Goal: Task Accomplishment & Management: Use online tool/utility

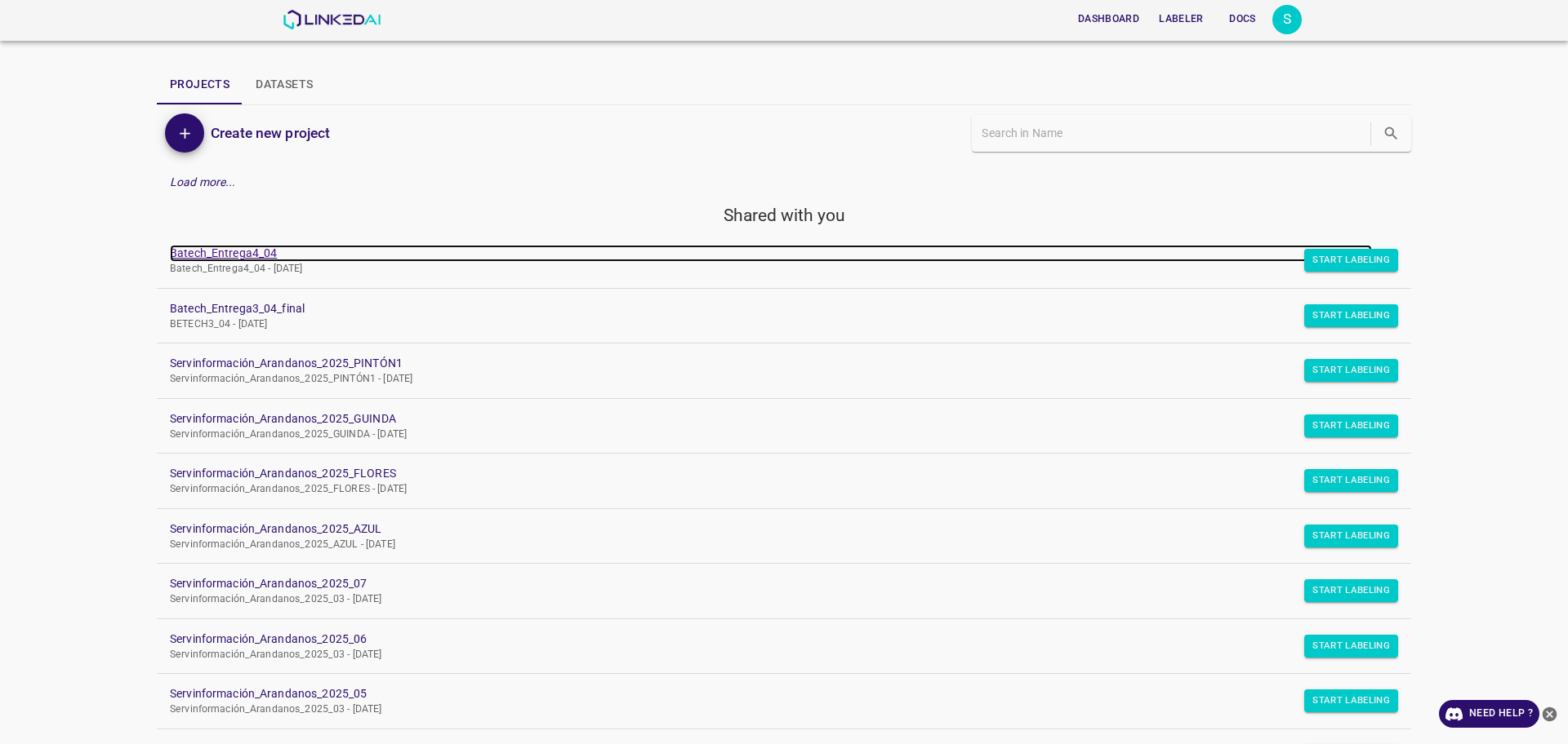
drag, startPoint x: 0, startPoint y: 0, endPoint x: 241, endPoint y: 250, distance: 347.2
click at [241, 250] on link "Batech_Entrega4_04" at bounding box center [771, 254] width 1202 height 17
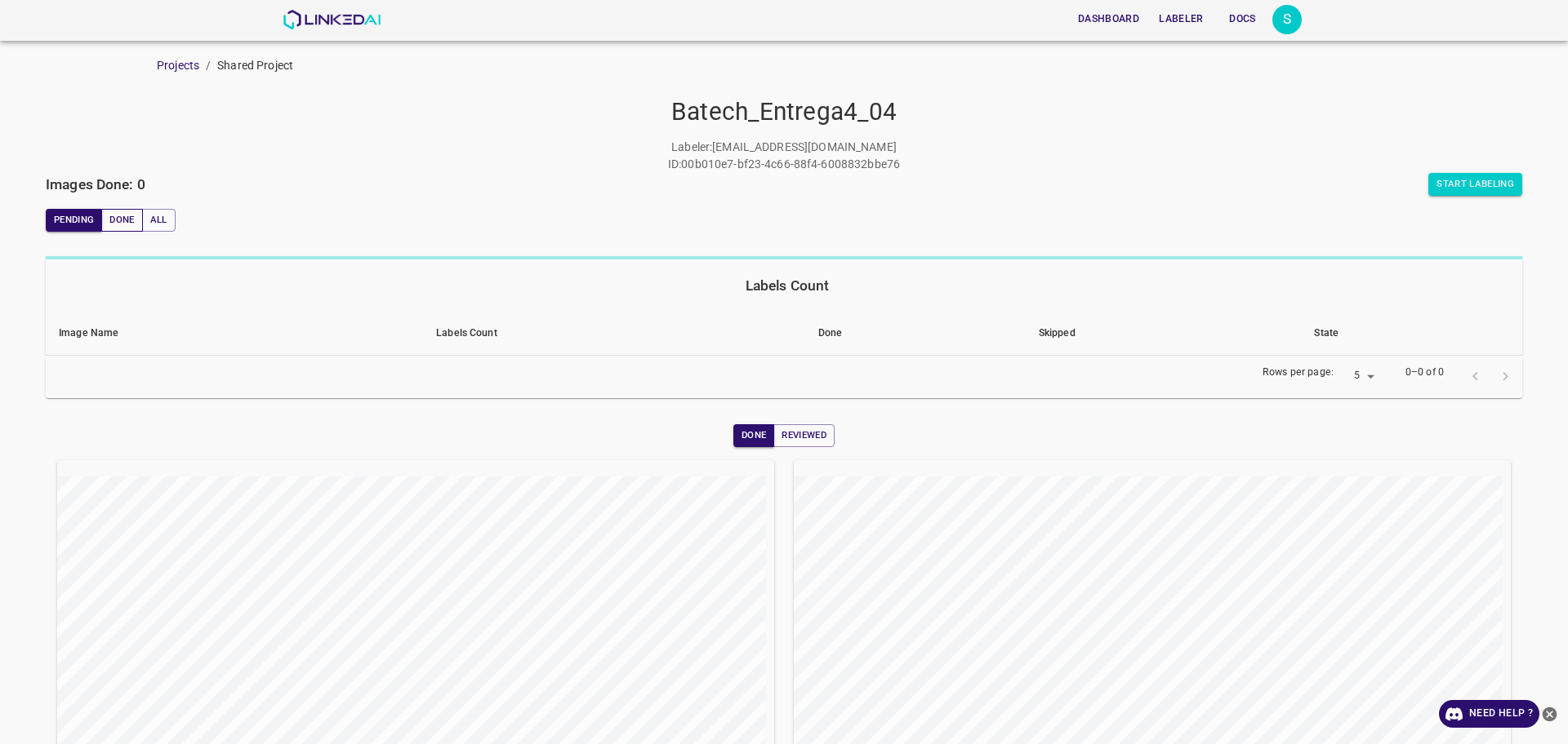
click at [113, 190] on h6 "Images Done: 0" at bounding box center [96, 185] width 100 height 23
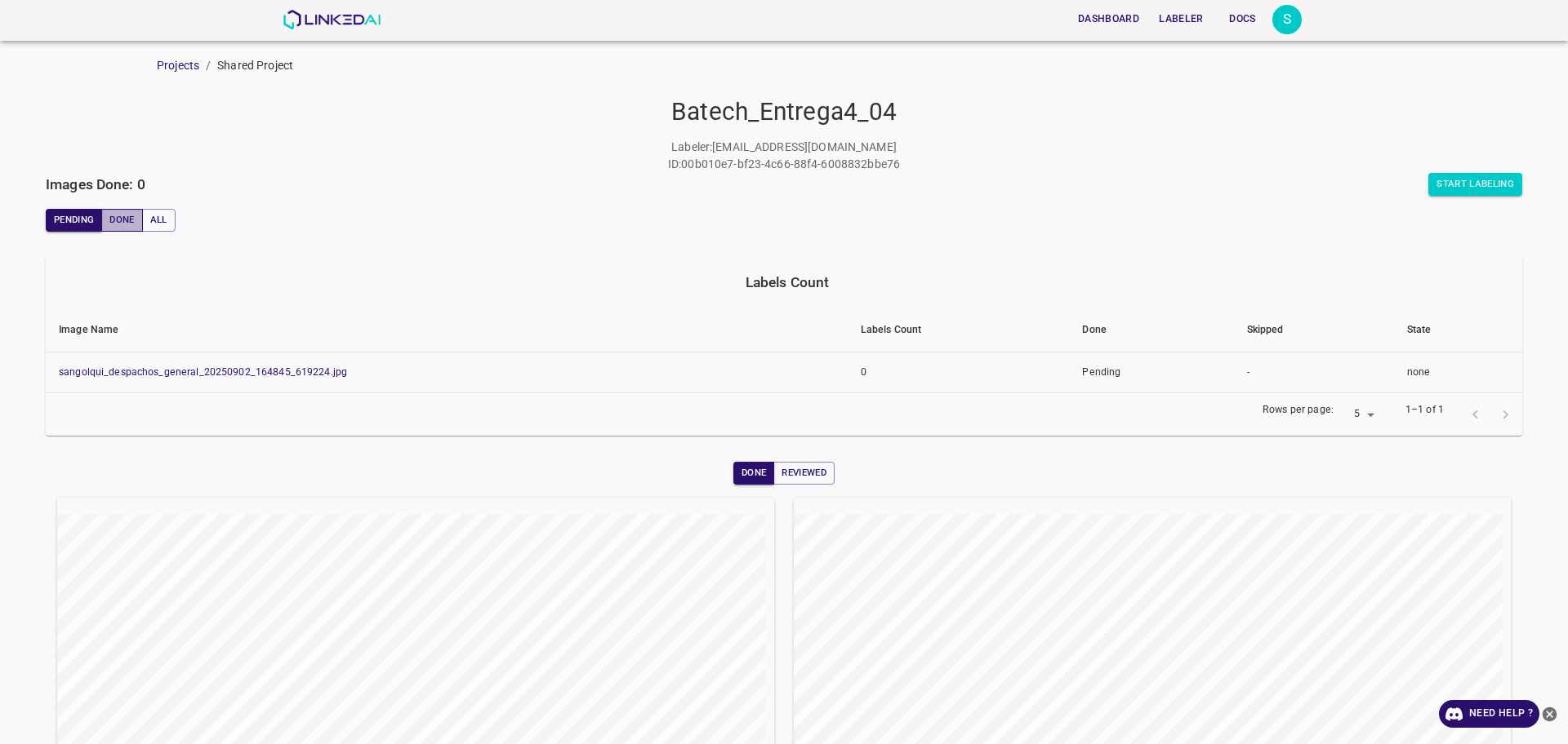
click at [123, 210] on button "Done" at bounding box center [121, 220] width 41 height 23
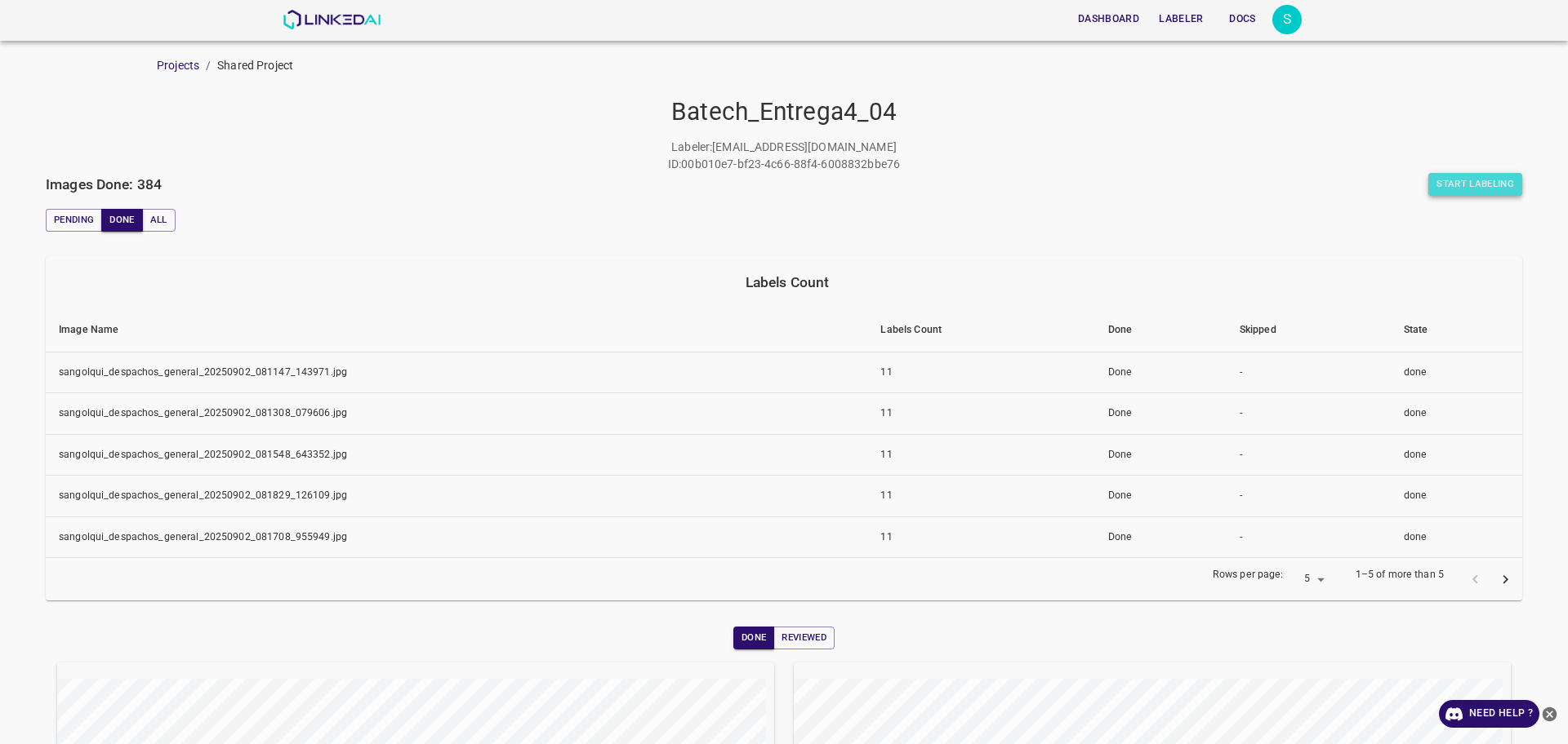
click at [1441, 185] on button "Start Labeling" at bounding box center [1475, 185] width 94 height 23
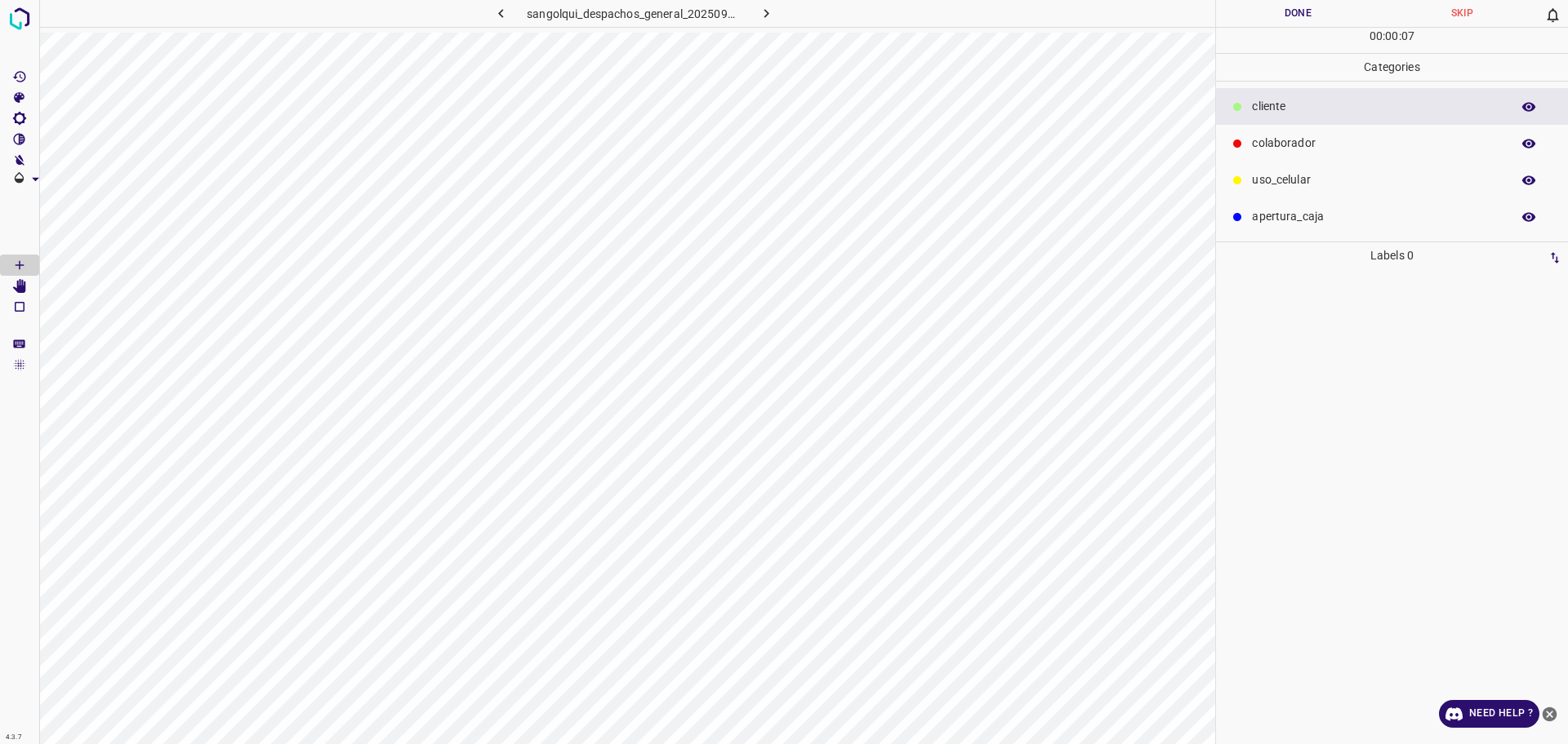
click at [1327, 144] on p "colaborador" at bounding box center [1377, 144] width 250 height 17
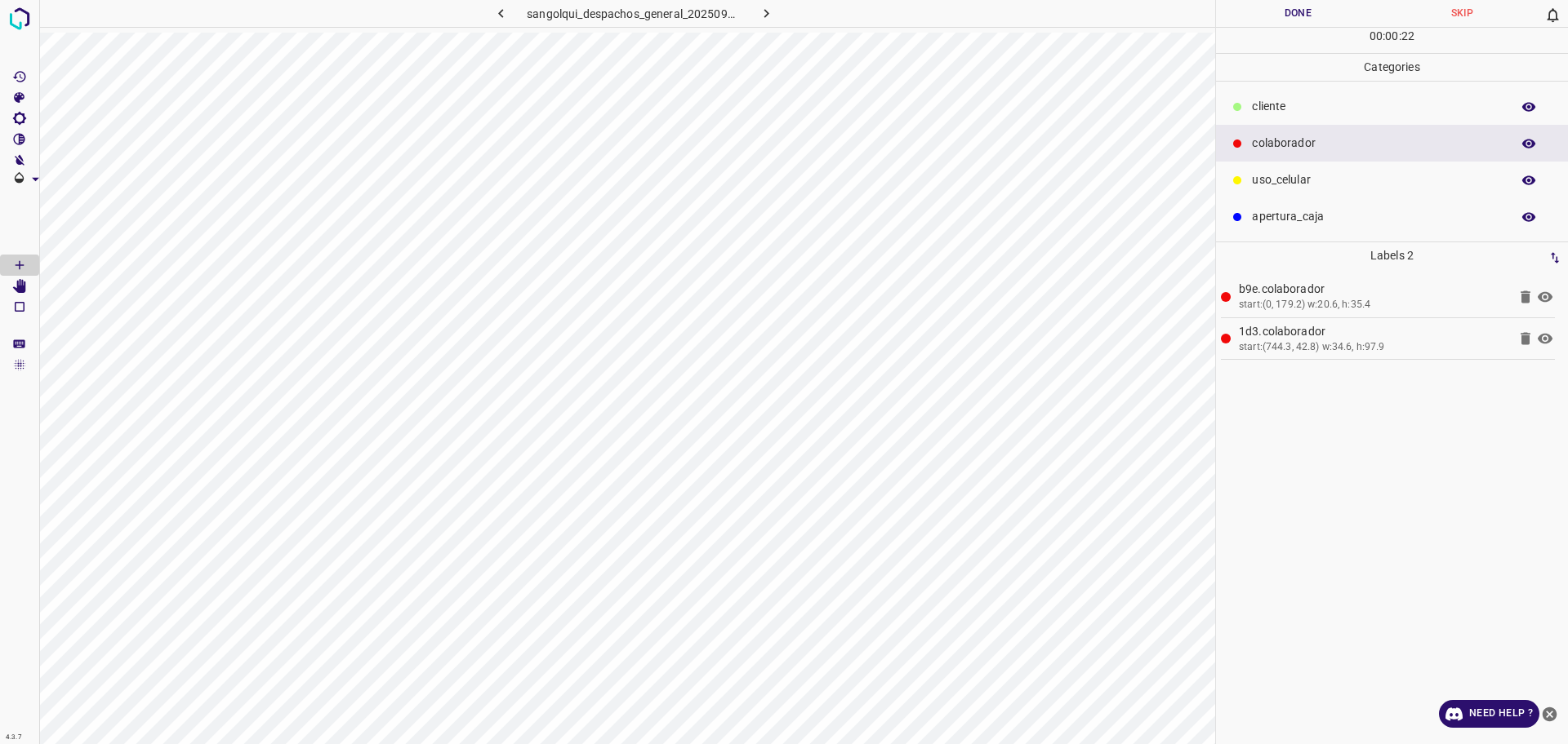
click at [1285, 108] on p "cliente" at bounding box center [1377, 107] width 250 height 17
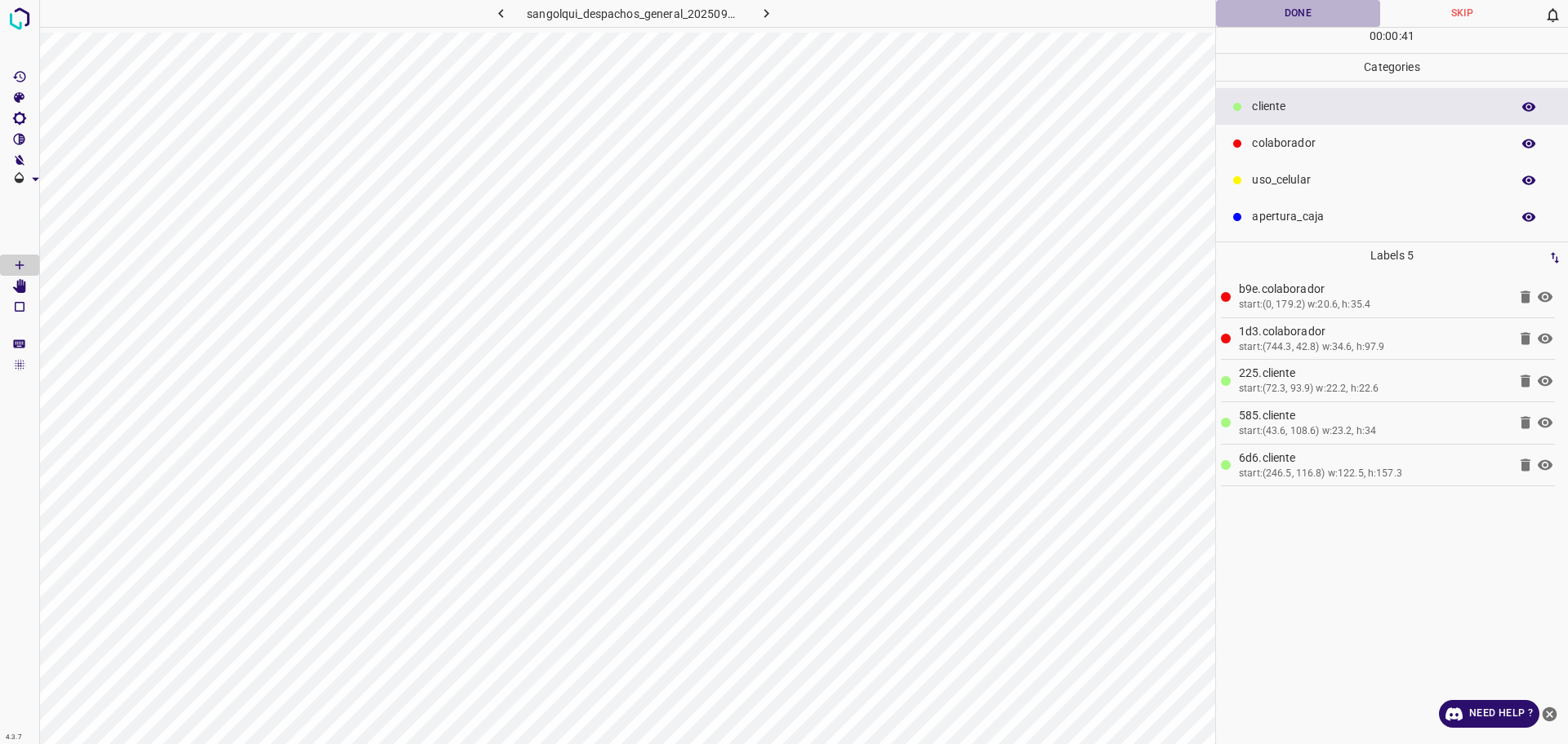
click at [1267, 20] on button "Done" at bounding box center [1298, 14] width 164 height 27
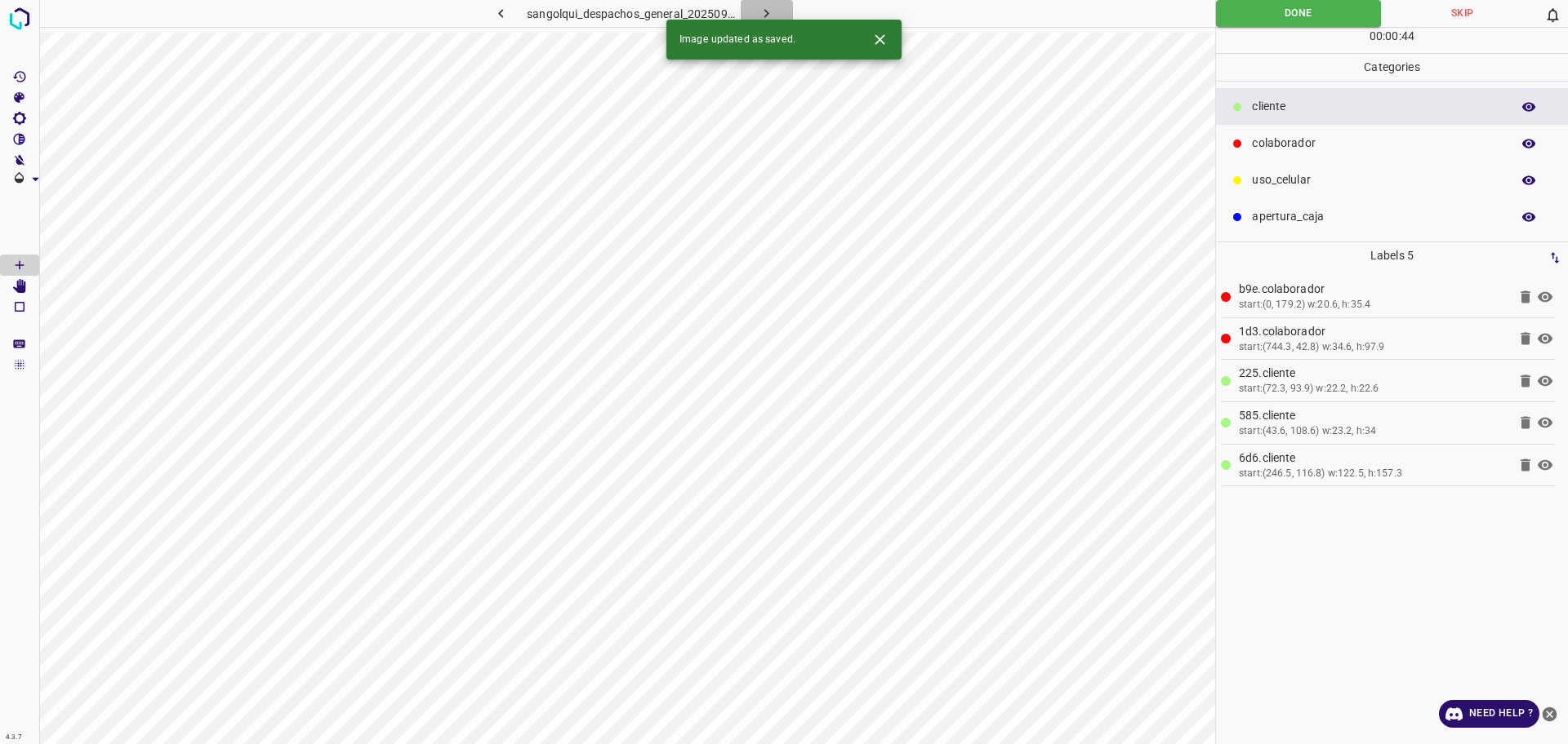
click at [761, 15] on icon "button" at bounding box center [766, 14] width 17 height 17
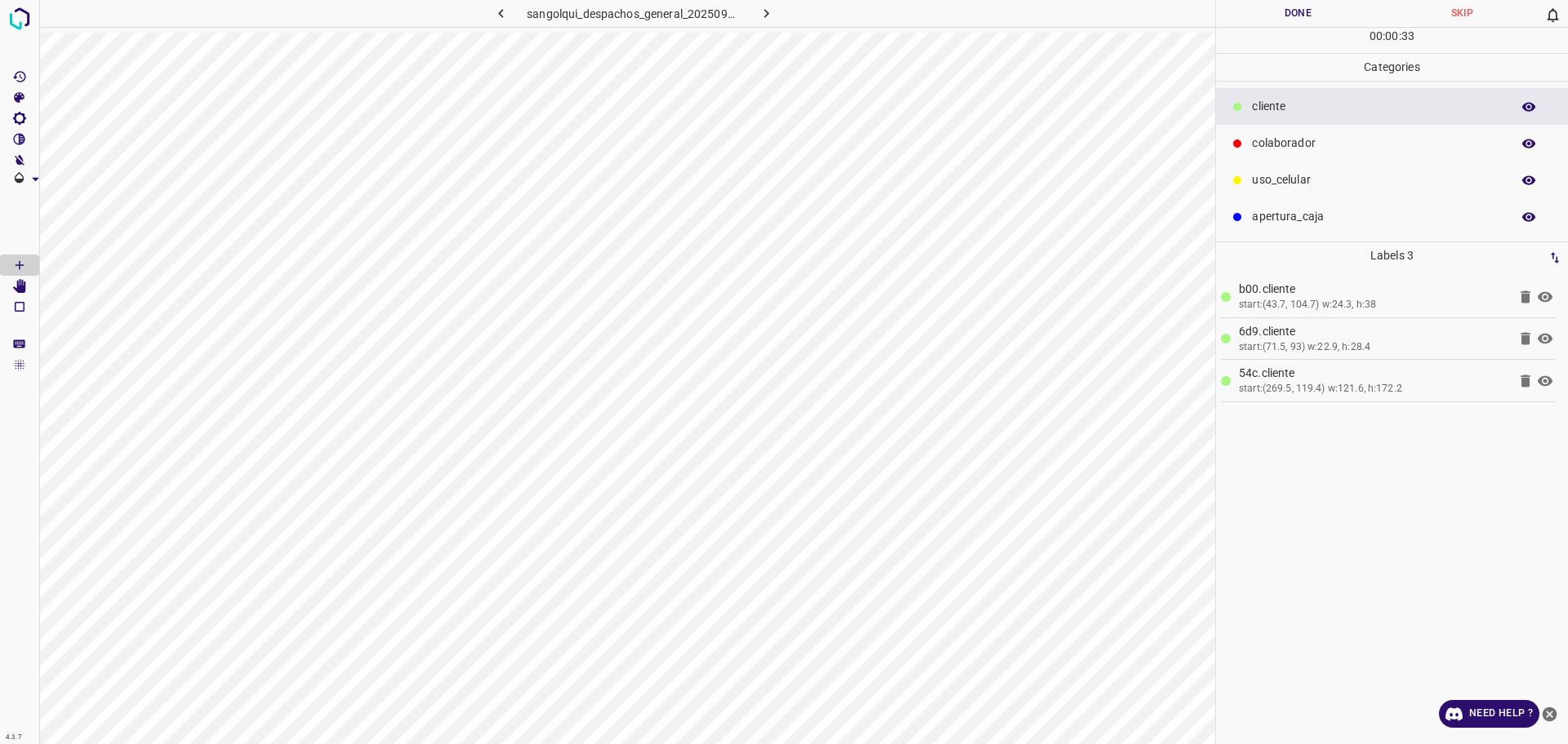
click at [1238, 153] on div "colaborador" at bounding box center [1392, 143] width 352 height 37
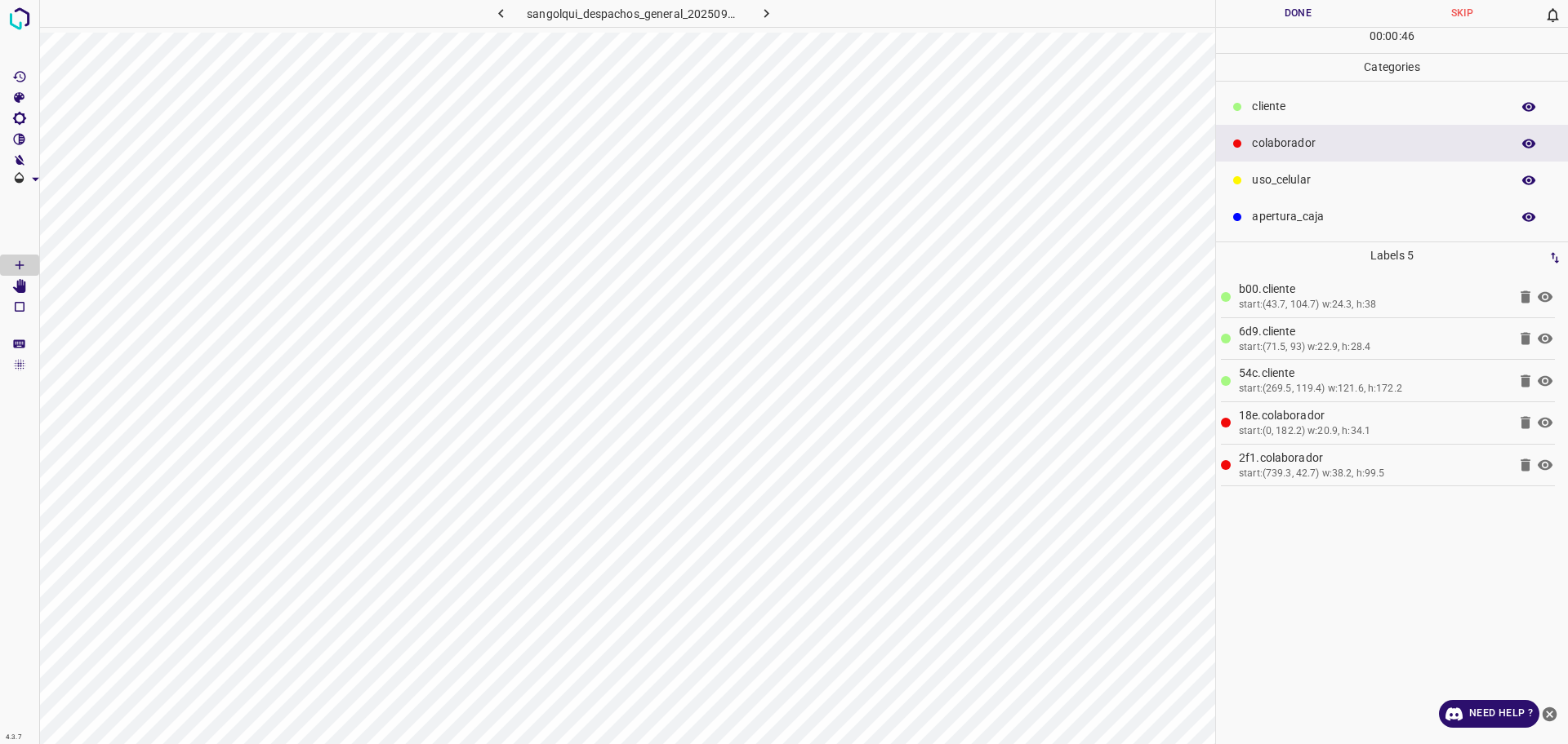
click at [1257, 16] on button "Done" at bounding box center [1298, 14] width 164 height 27
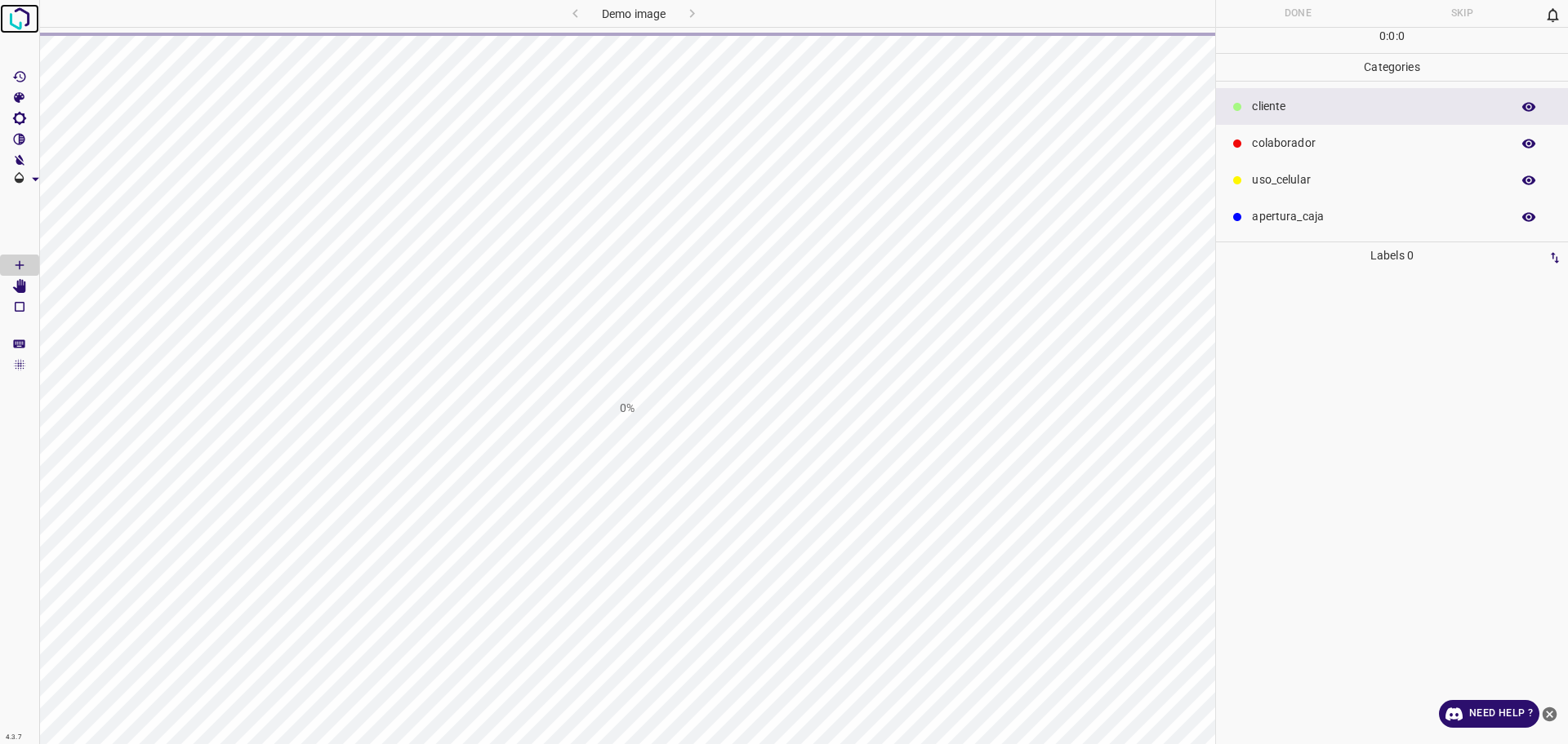
click at [31, 12] on img at bounding box center [20, 19] width 29 height 29
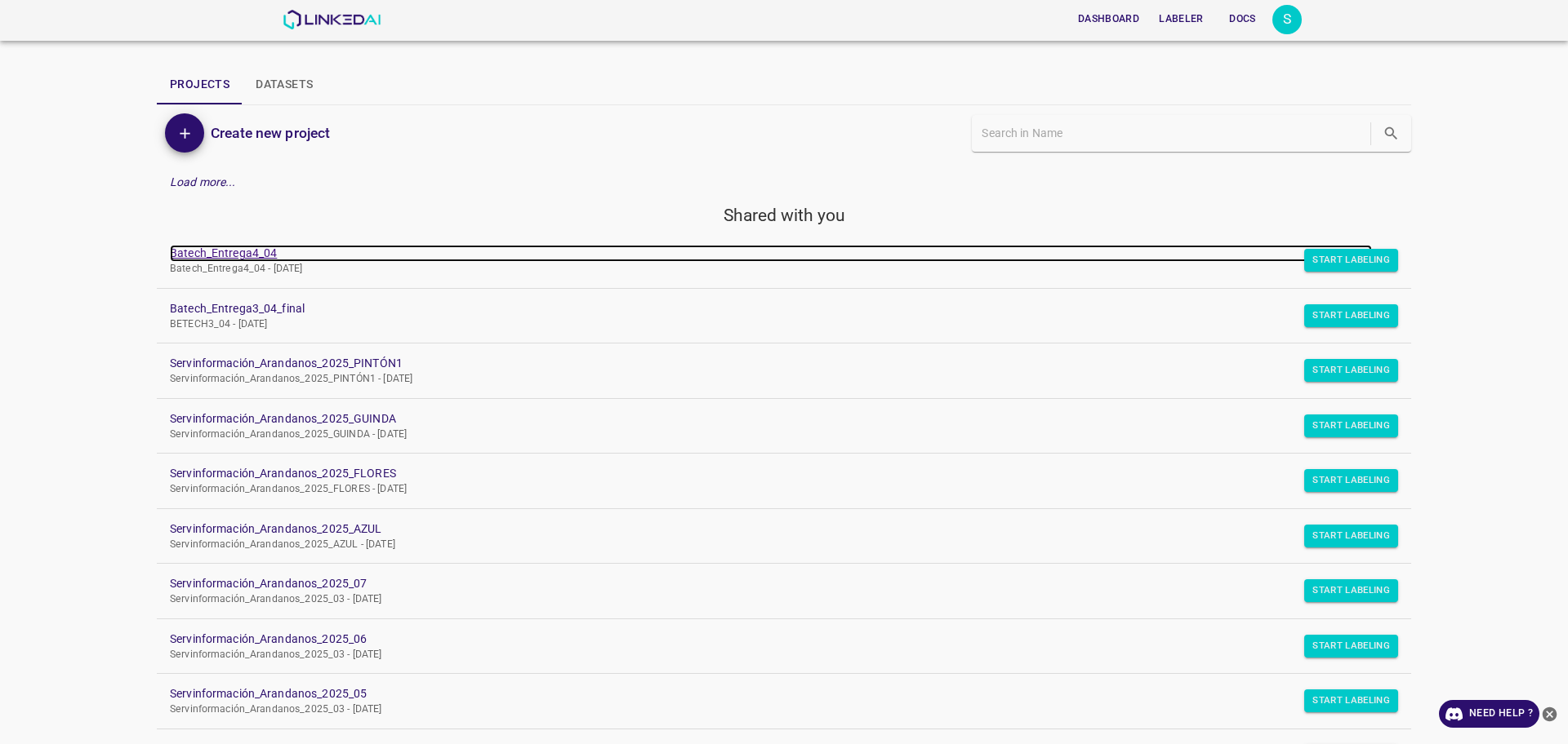
click at [258, 253] on link "Batech_Entrega4_04" at bounding box center [771, 254] width 1202 height 17
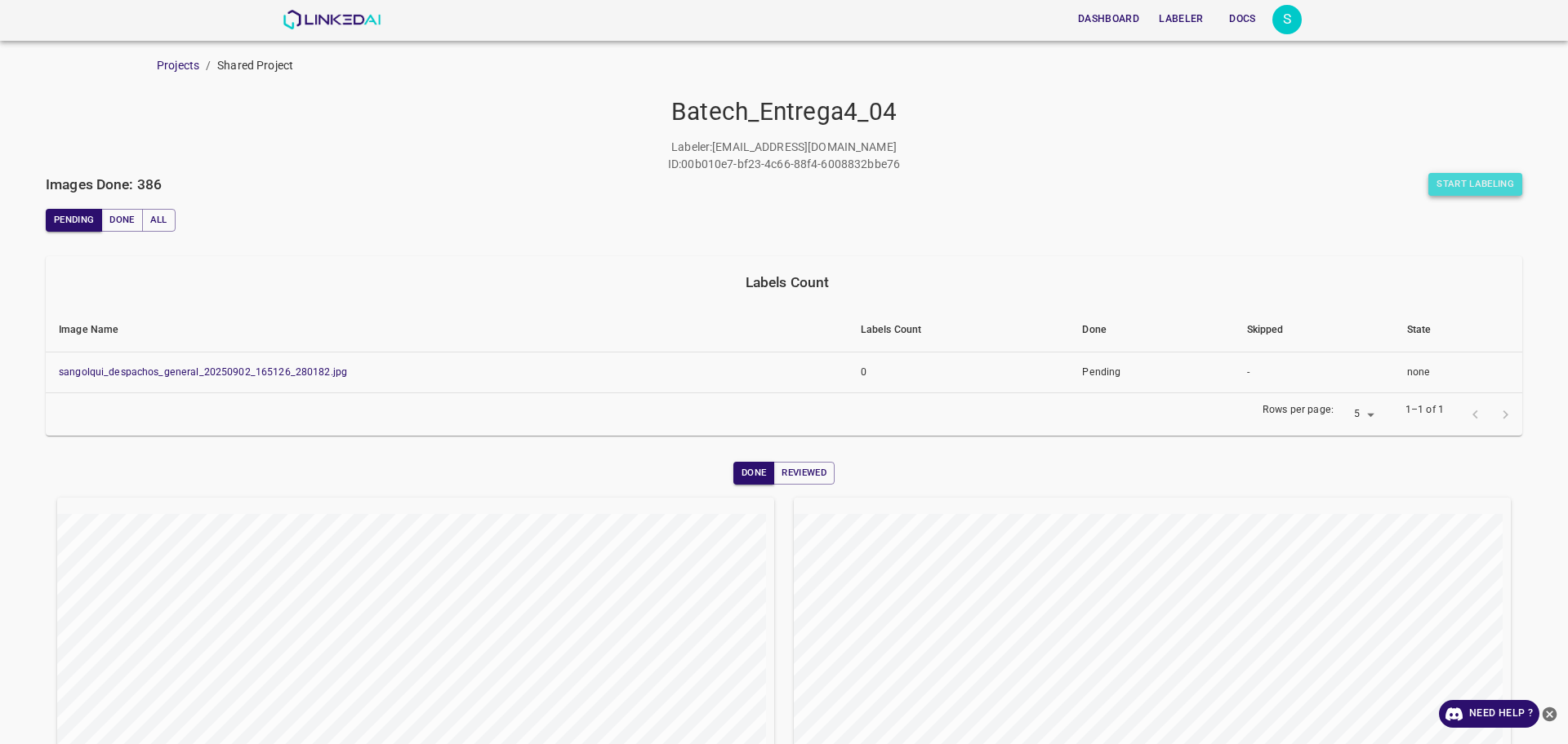
click at [1428, 173] on button "Start Labeling" at bounding box center [1475, 185] width 94 height 23
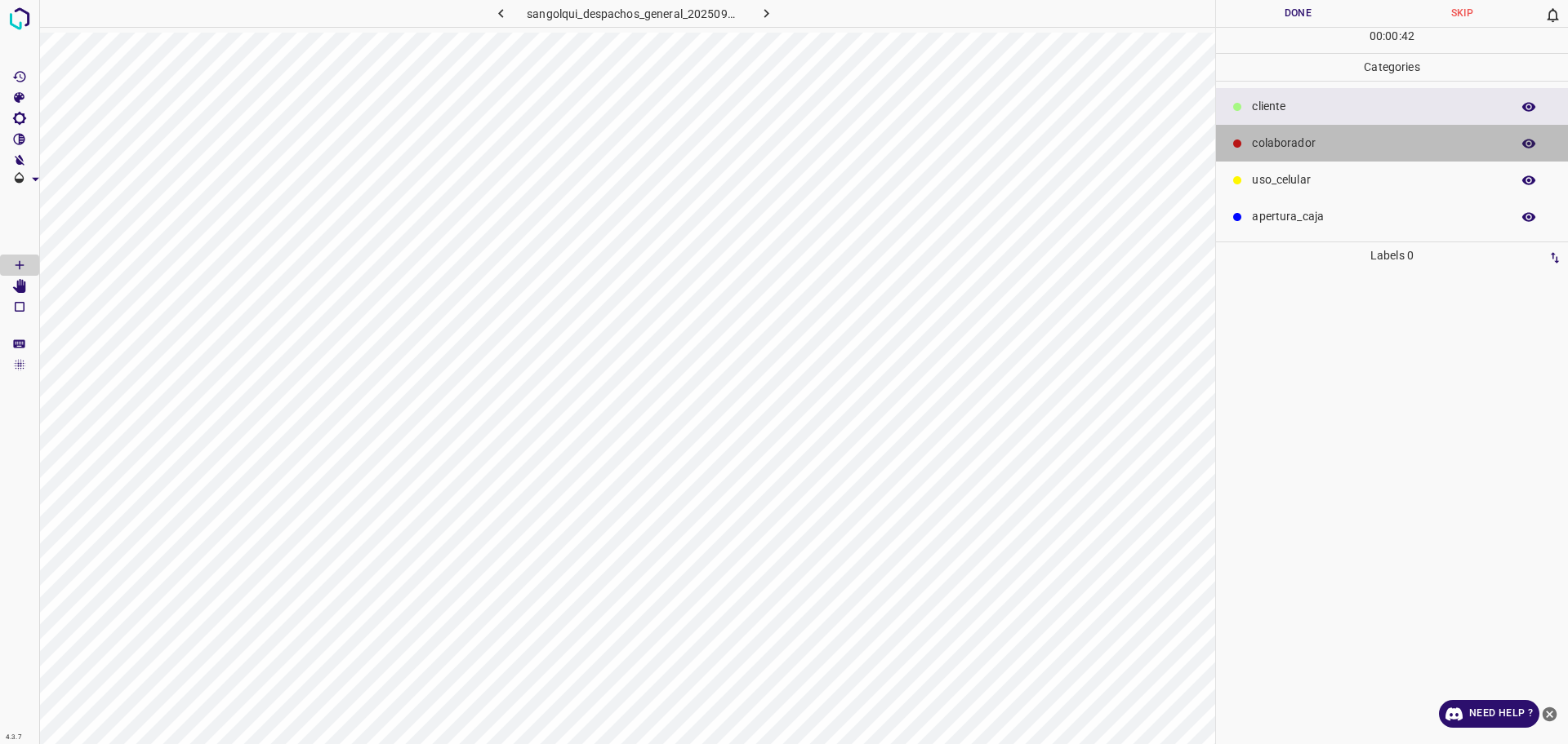
click at [1358, 135] on p "colaborador" at bounding box center [1377, 144] width 250 height 17
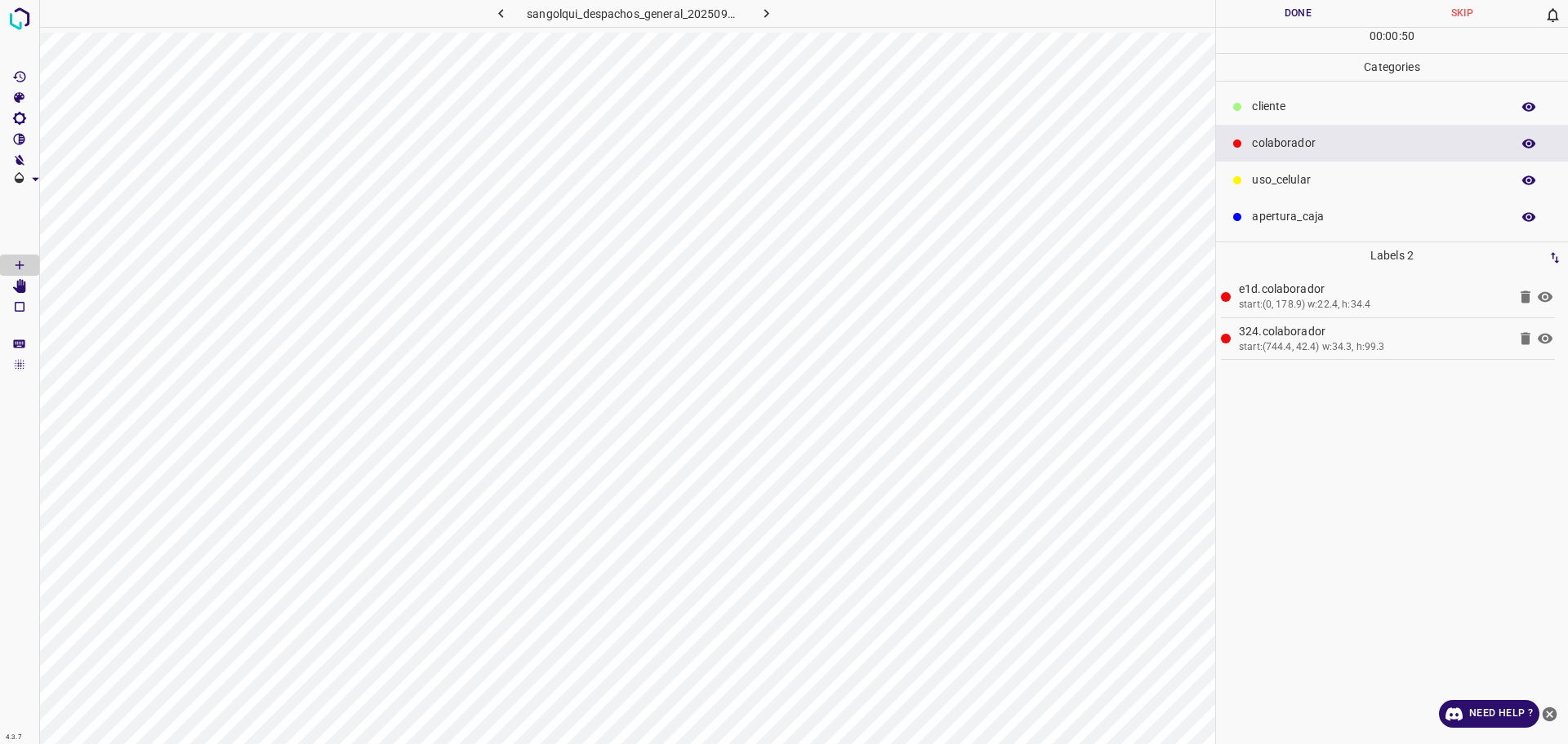
click at [1288, 105] on p "cliente" at bounding box center [1377, 107] width 250 height 17
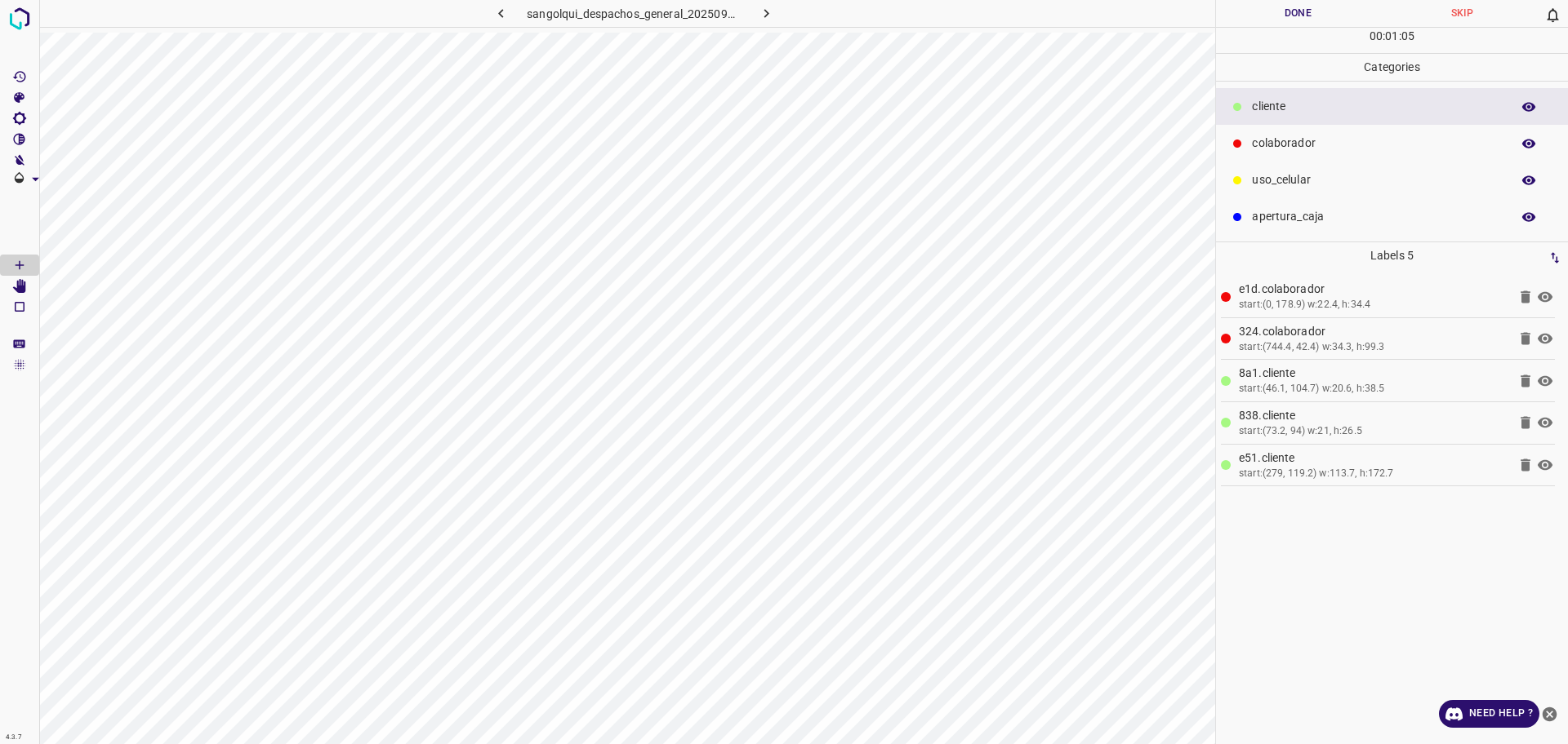
click at [1340, 9] on button "Done" at bounding box center [1298, 14] width 164 height 27
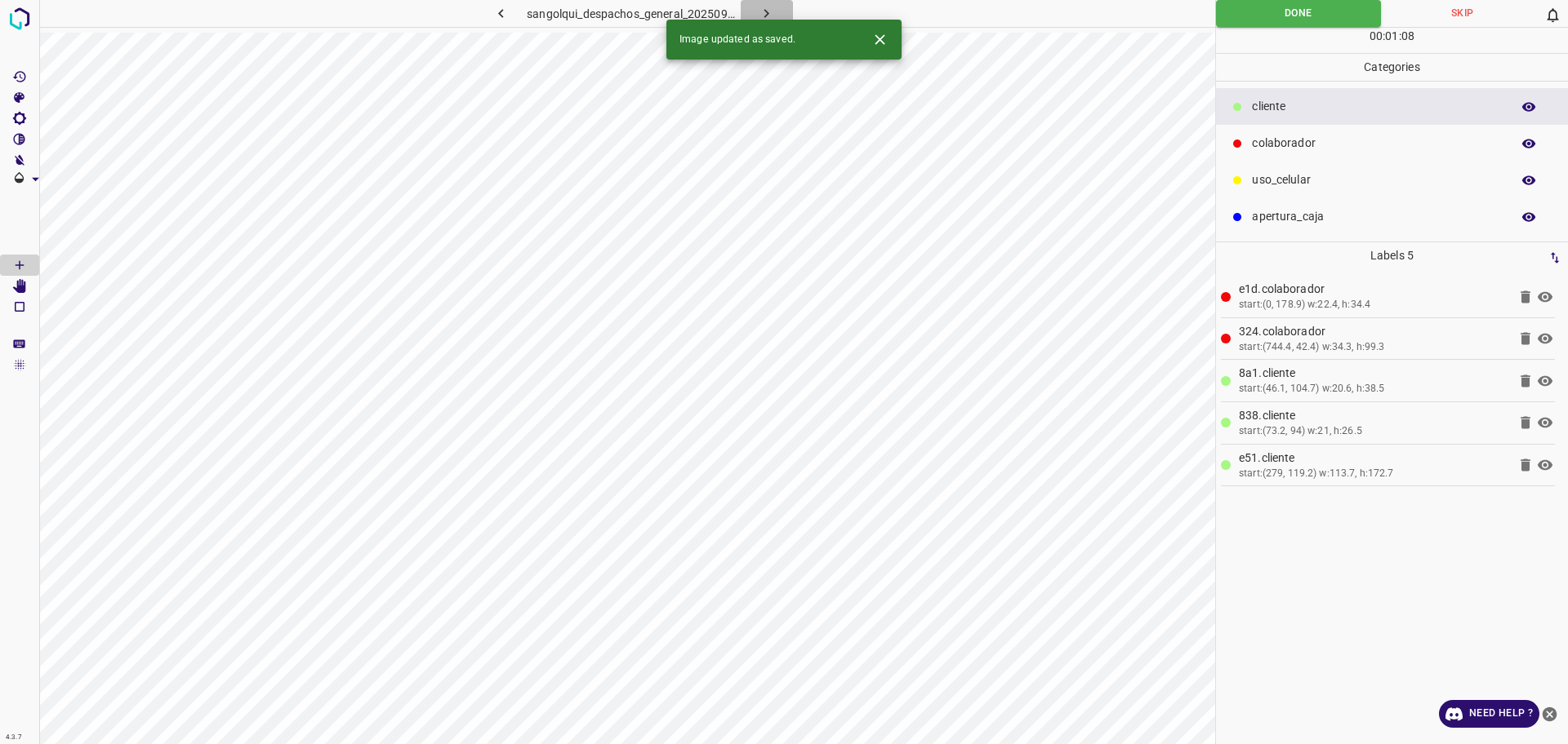
click at [761, 14] on icon "button" at bounding box center [766, 14] width 17 height 17
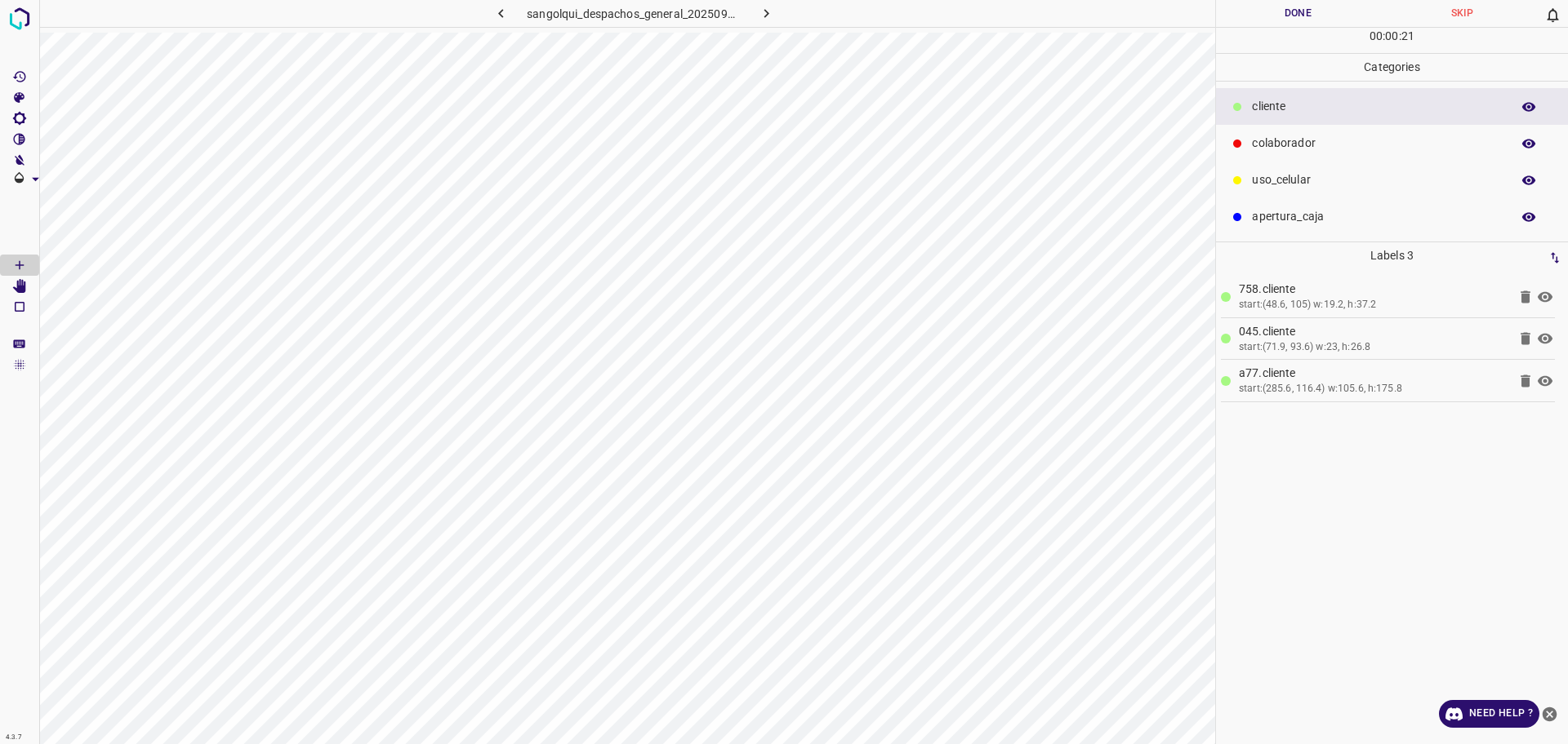
click at [1295, 137] on p "colaborador" at bounding box center [1377, 144] width 250 height 17
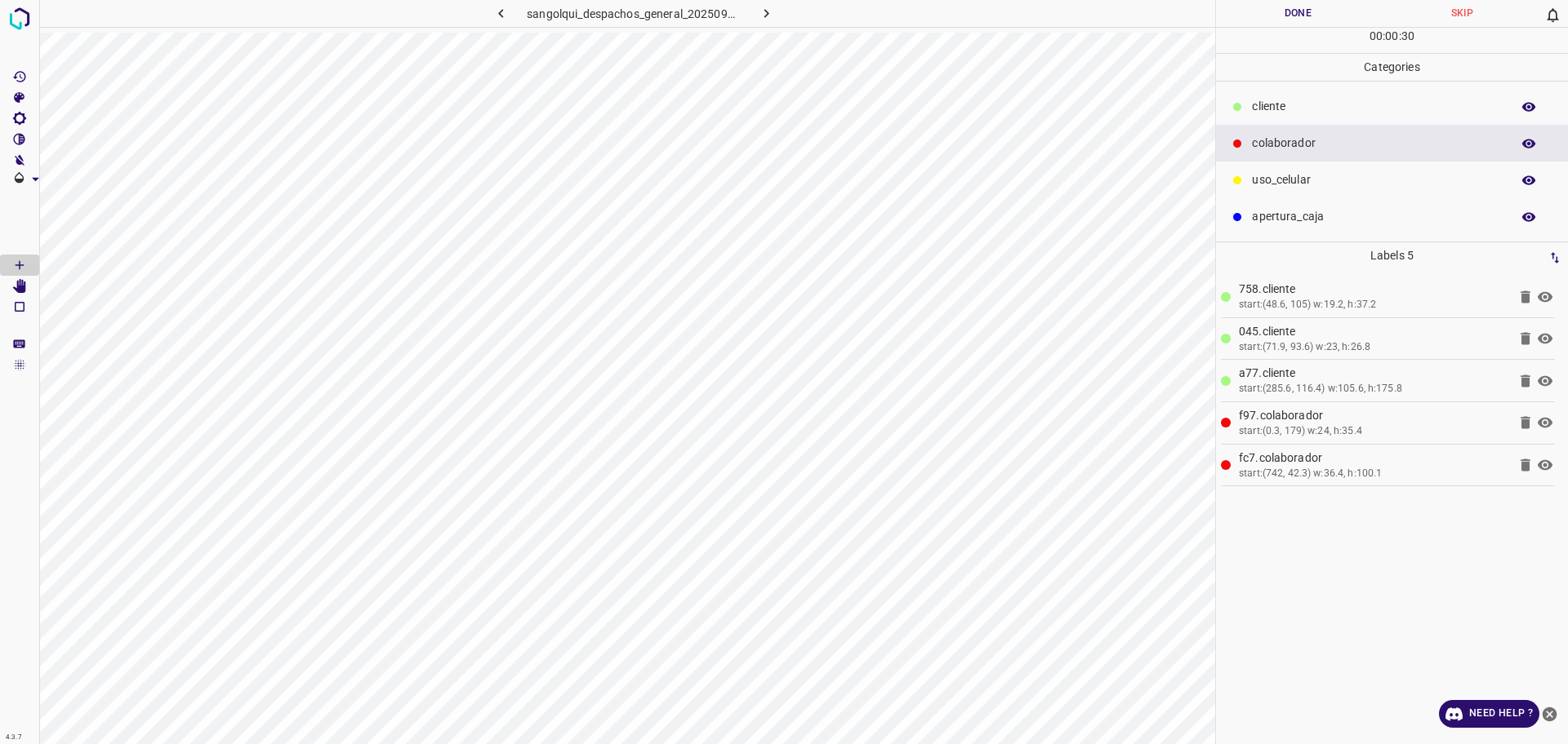
click at [1275, 13] on button "Done" at bounding box center [1298, 14] width 164 height 27
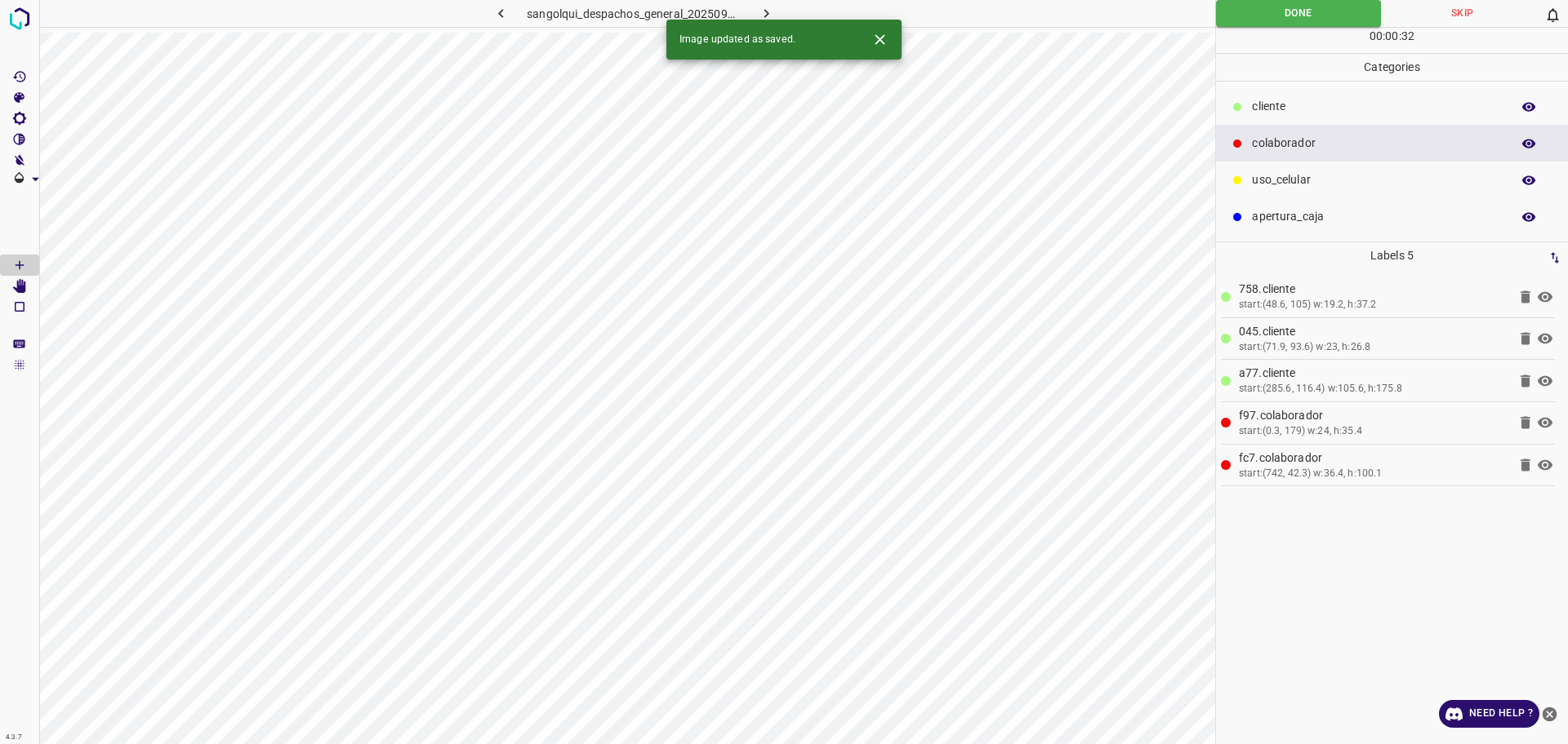
click at [758, 9] on icon "button" at bounding box center [766, 14] width 17 height 17
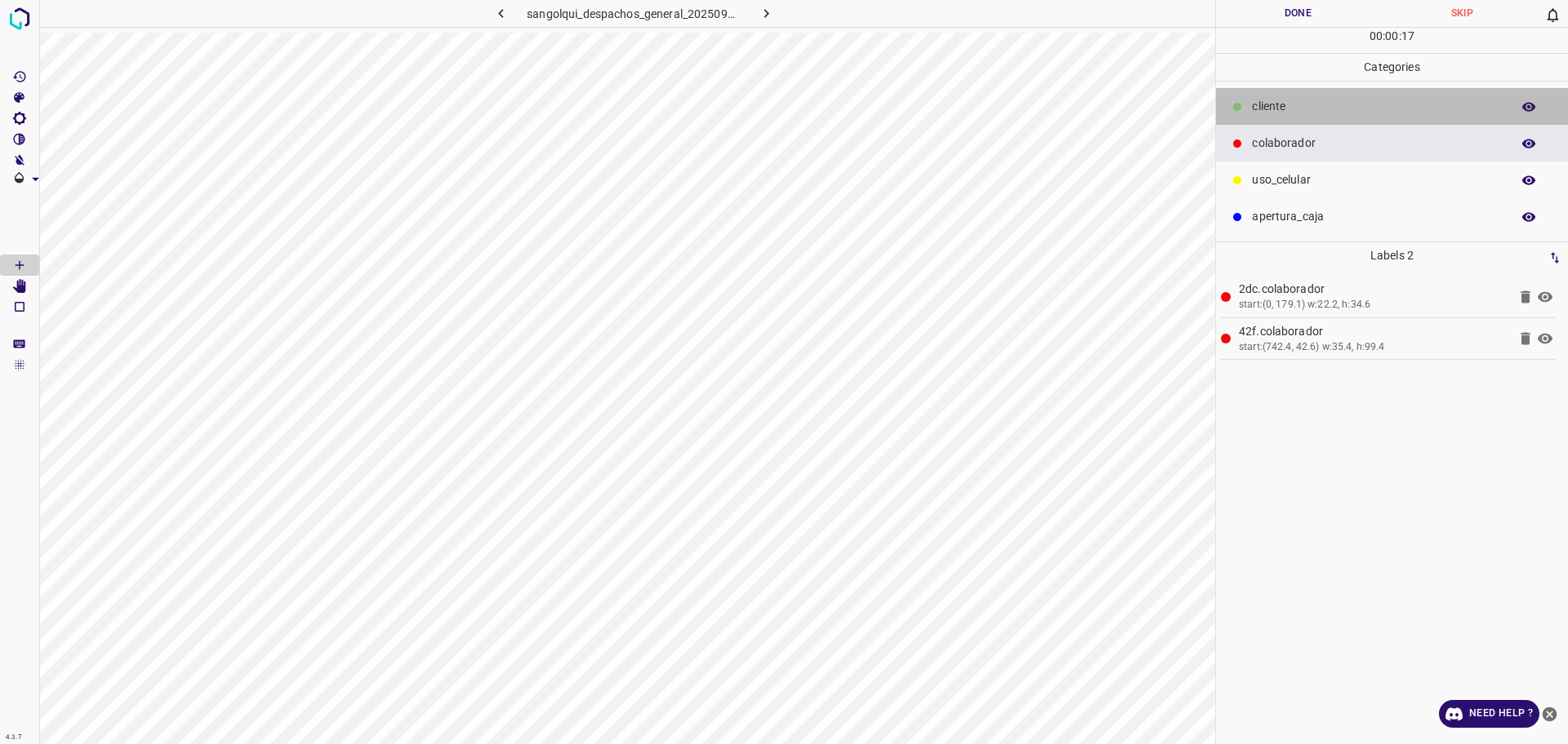
click at [1325, 100] on p "cliente" at bounding box center [1377, 107] width 250 height 17
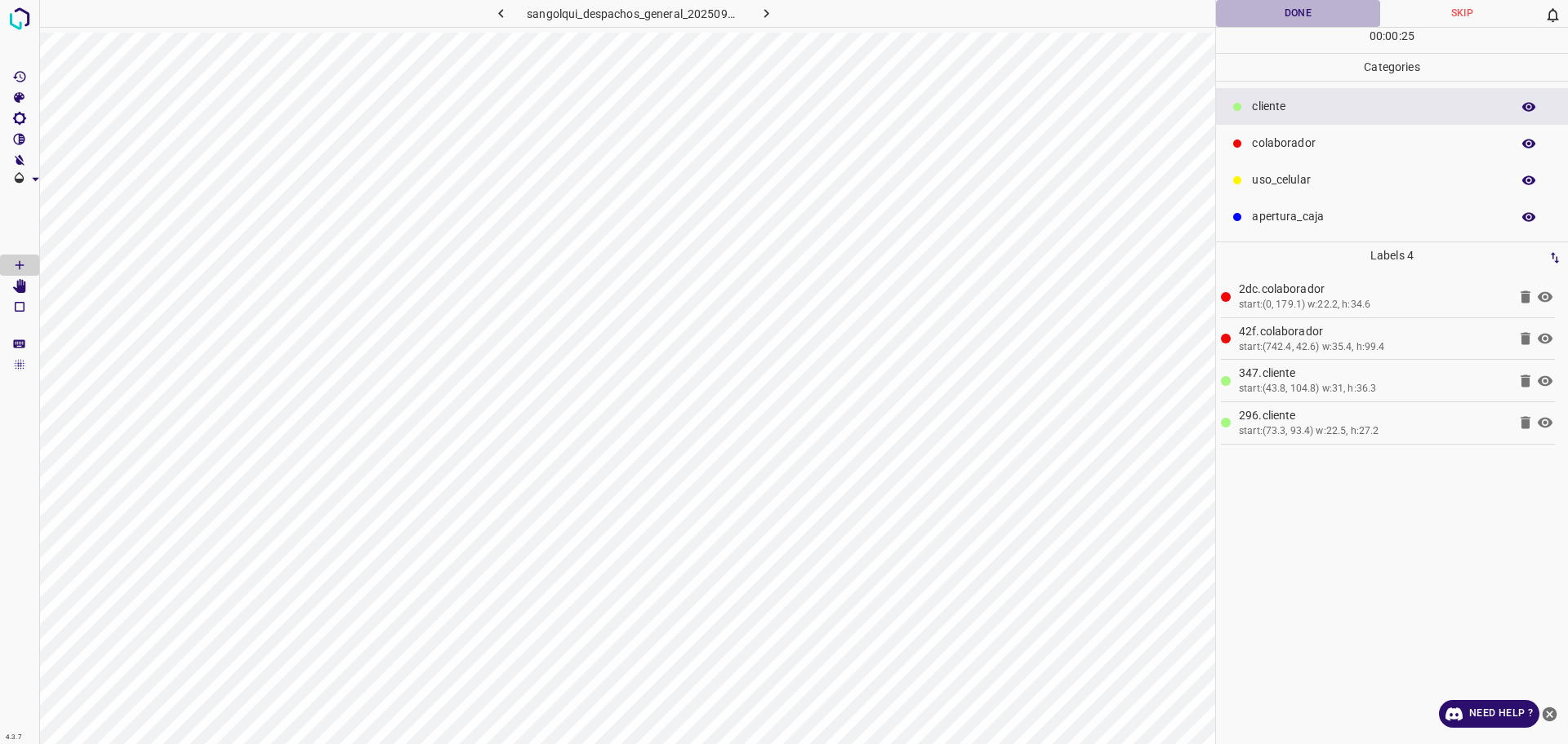
click at [1313, 22] on button "Done" at bounding box center [1298, 14] width 164 height 27
click at [1313, 21] on button "Done" at bounding box center [1298, 14] width 164 height 27
click at [1249, 15] on button "Done" at bounding box center [1298, 14] width 165 height 27
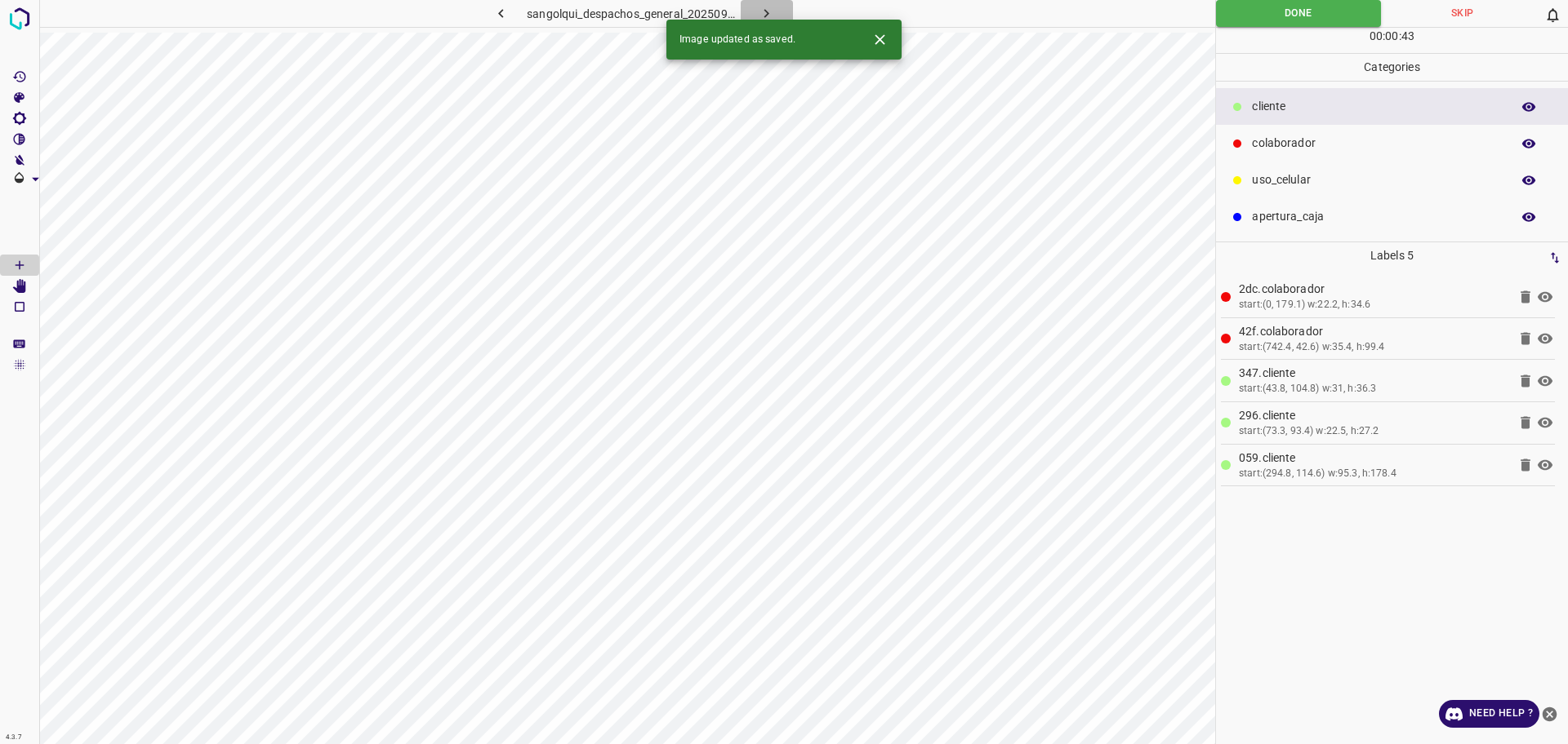
click at [763, 10] on icon "button" at bounding box center [766, 14] width 17 height 17
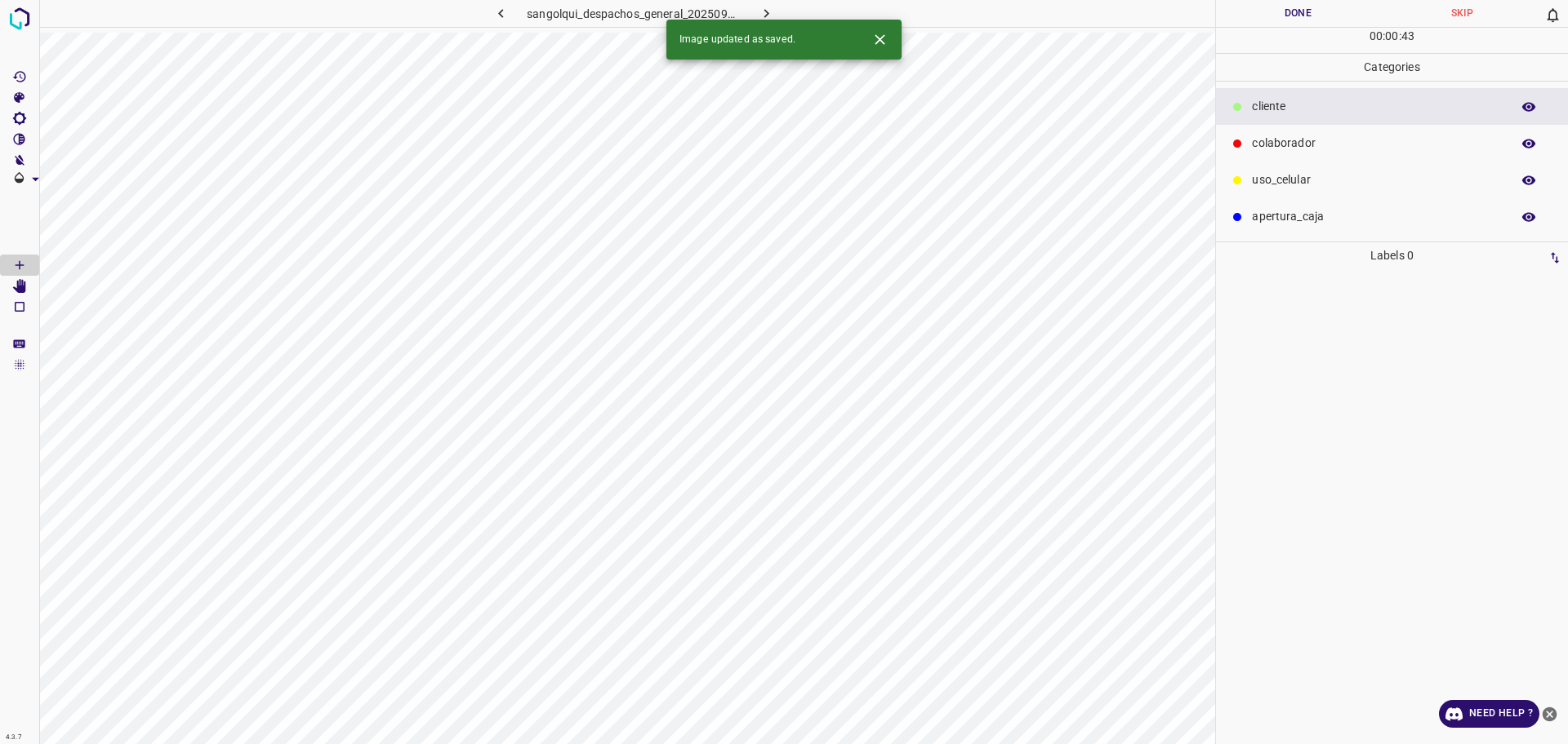
click at [1308, 141] on p "colaborador" at bounding box center [1377, 144] width 250 height 17
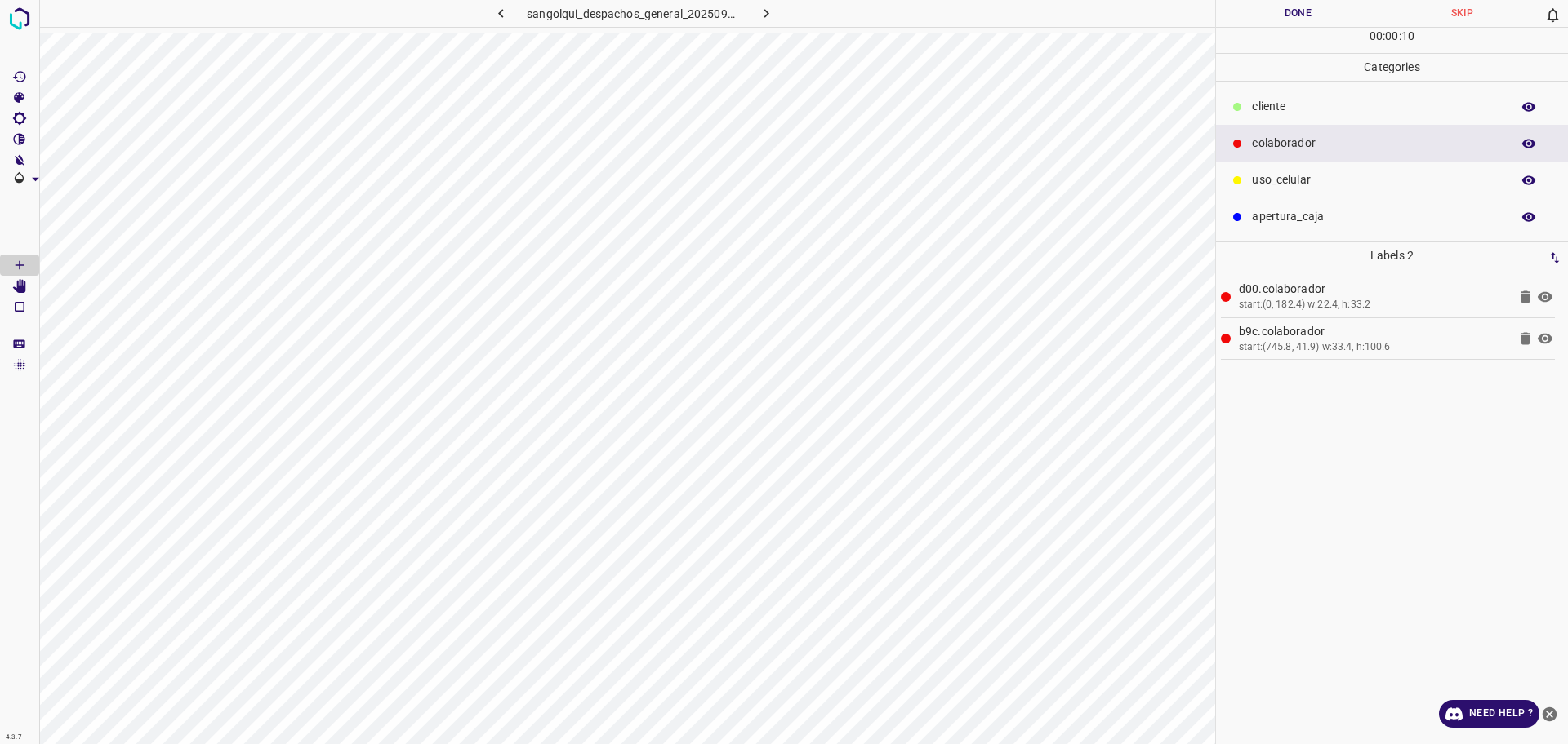
click at [1261, 116] on div "cliente" at bounding box center [1392, 106] width 352 height 37
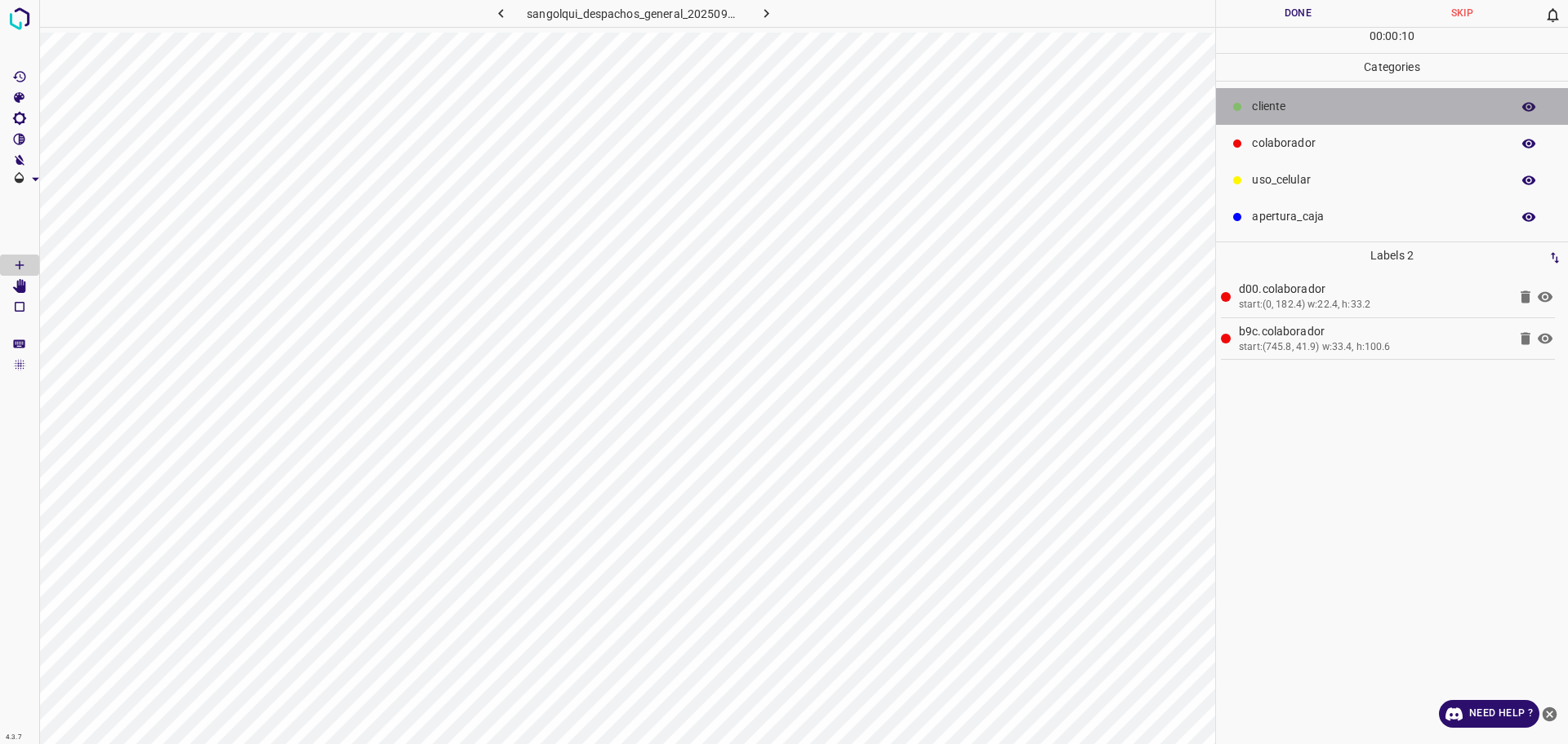
click at [1261, 116] on div "cliente" at bounding box center [1392, 106] width 352 height 37
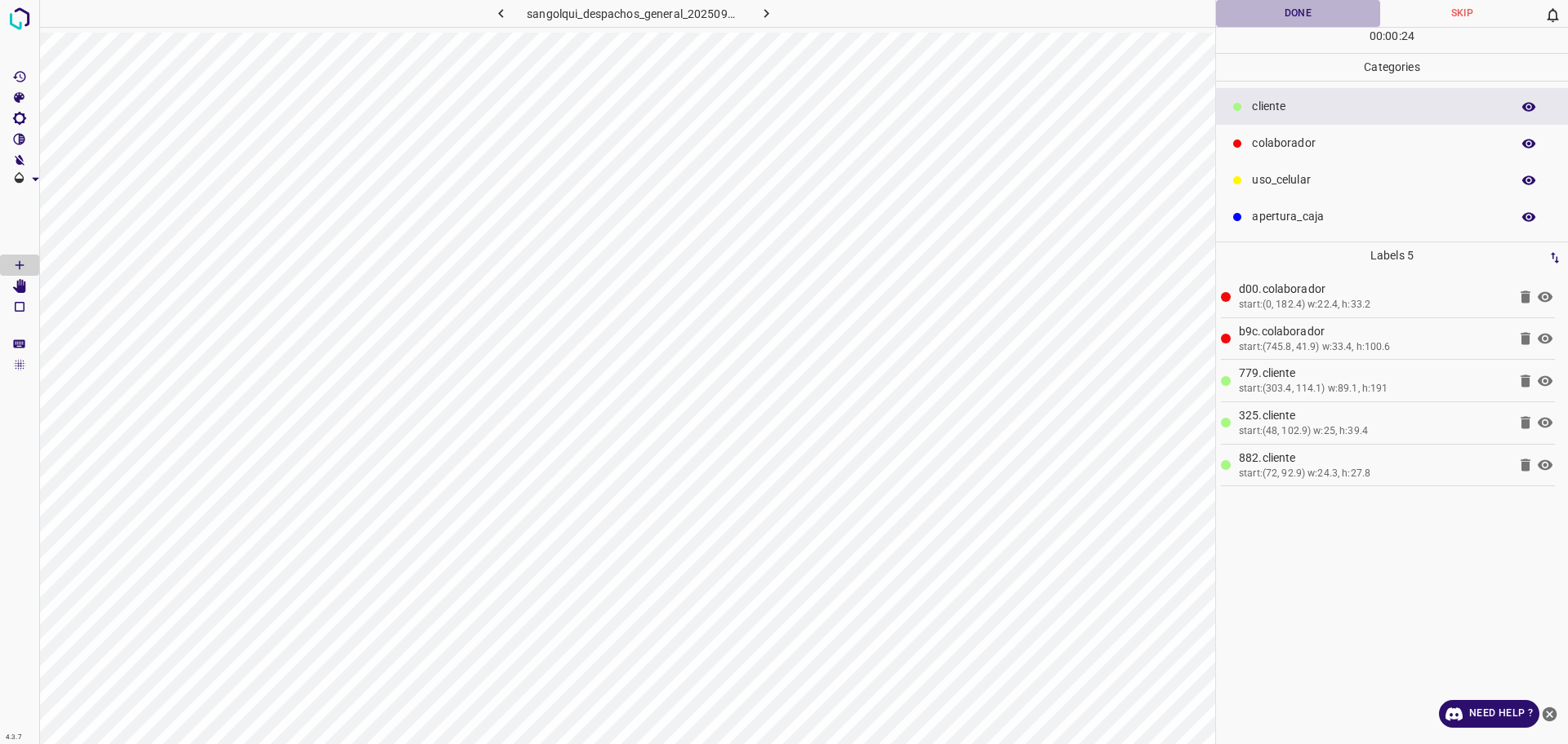
click at [1263, 17] on button "Done" at bounding box center [1298, 14] width 164 height 27
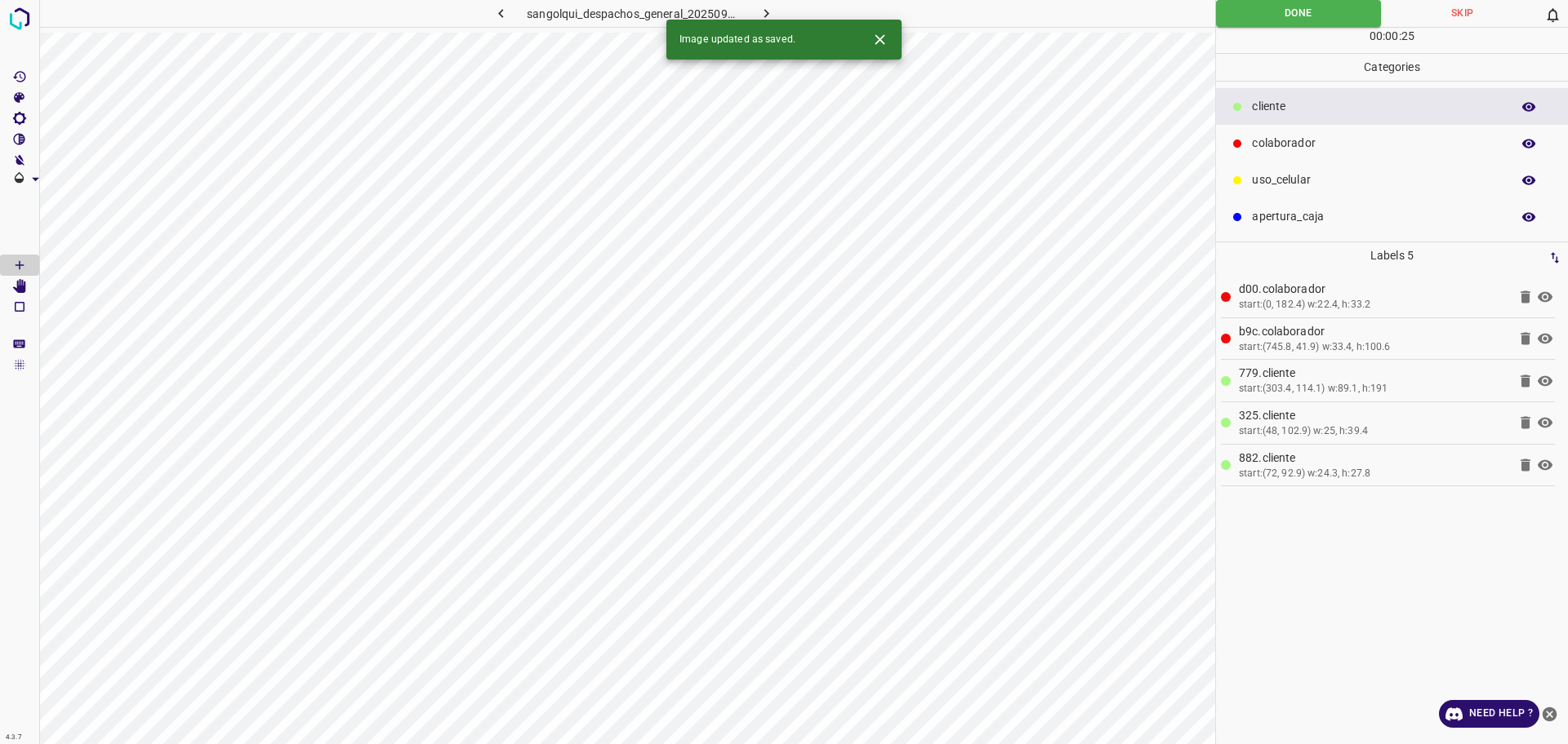
click at [784, 14] on button "button" at bounding box center [766, 14] width 52 height 27
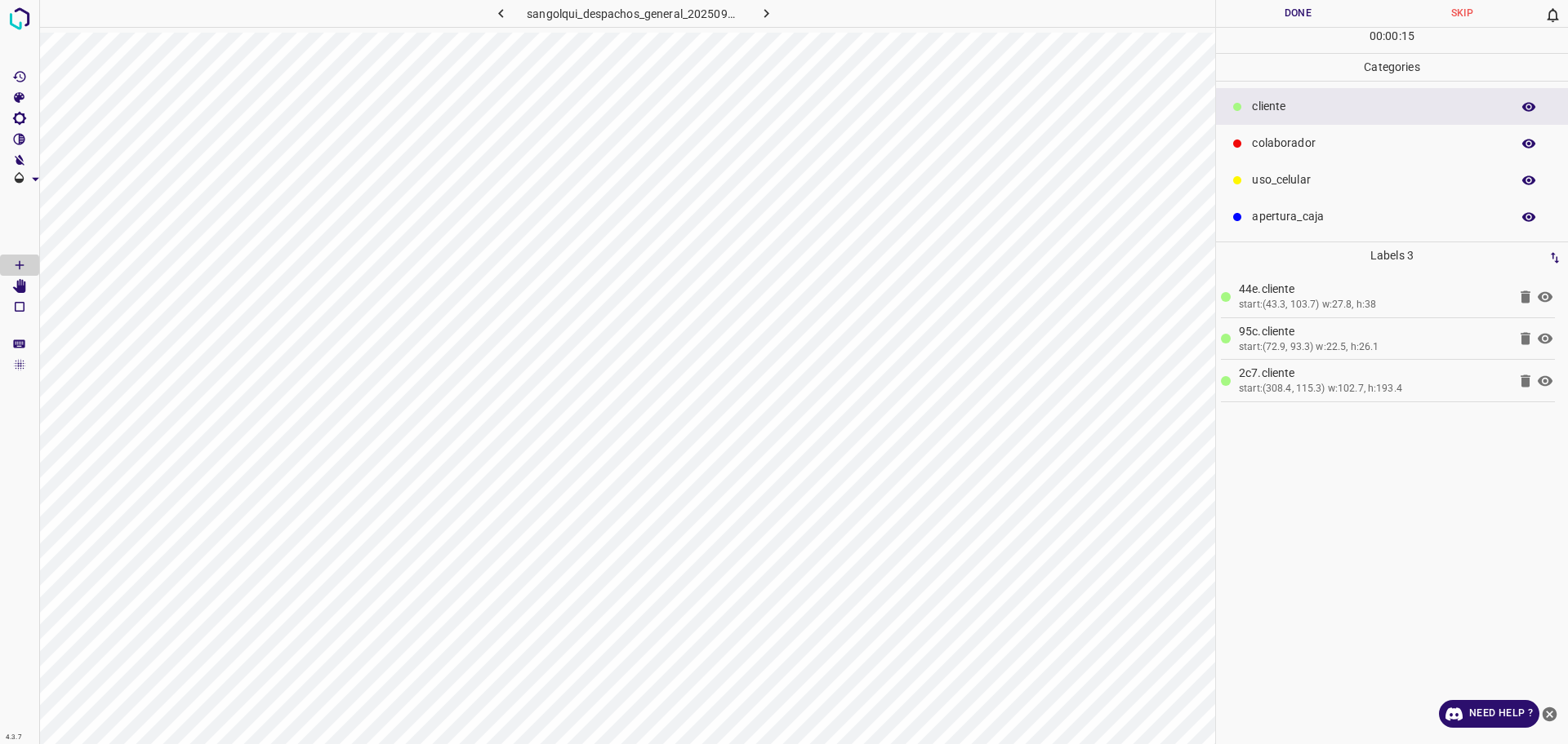
click at [1276, 11] on button "Done" at bounding box center [1298, 14] width 164 height 27
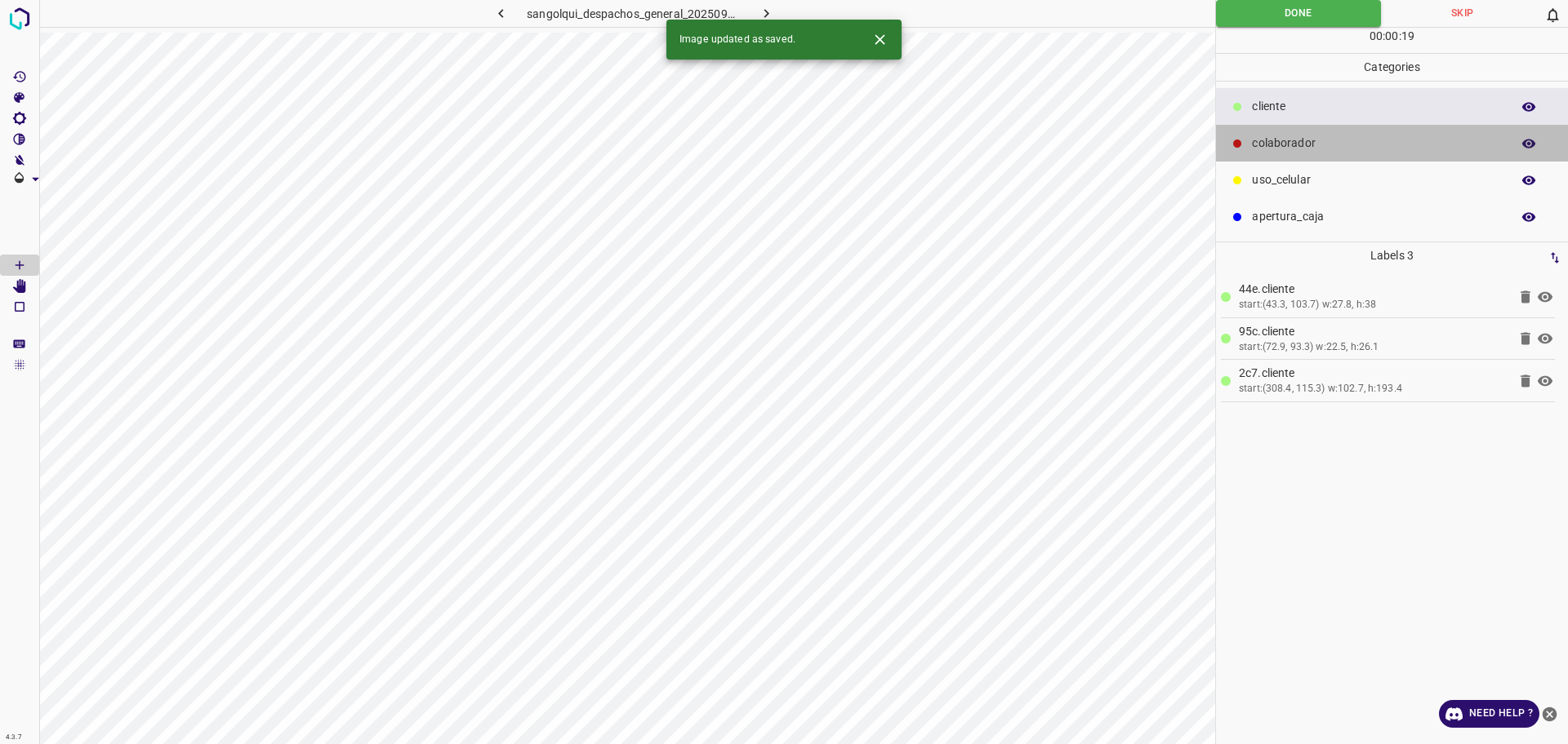
click at [1297, 155] on div "colaborador" at bounding box center [1392, 143] width 352 height 37
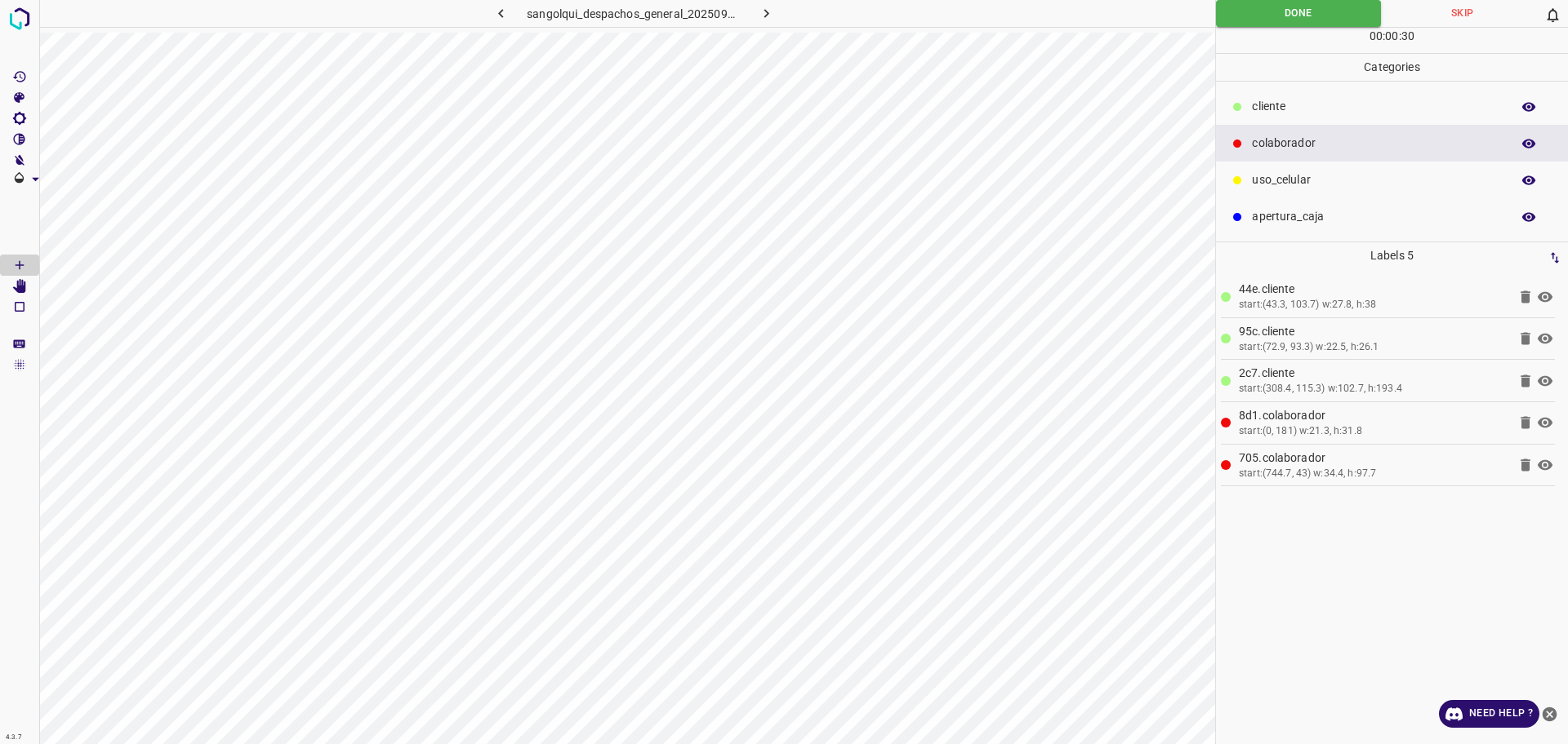
click at [1214, 18] on div at bounding box center [1031, 14] width 367 height 27
click at [1220, 19] on button "Done" at bounding box center [1298, 14] width 165 height 27
click at [1222, 20] on button "Done" at bounding box center [1298, 14] width 165 height 27
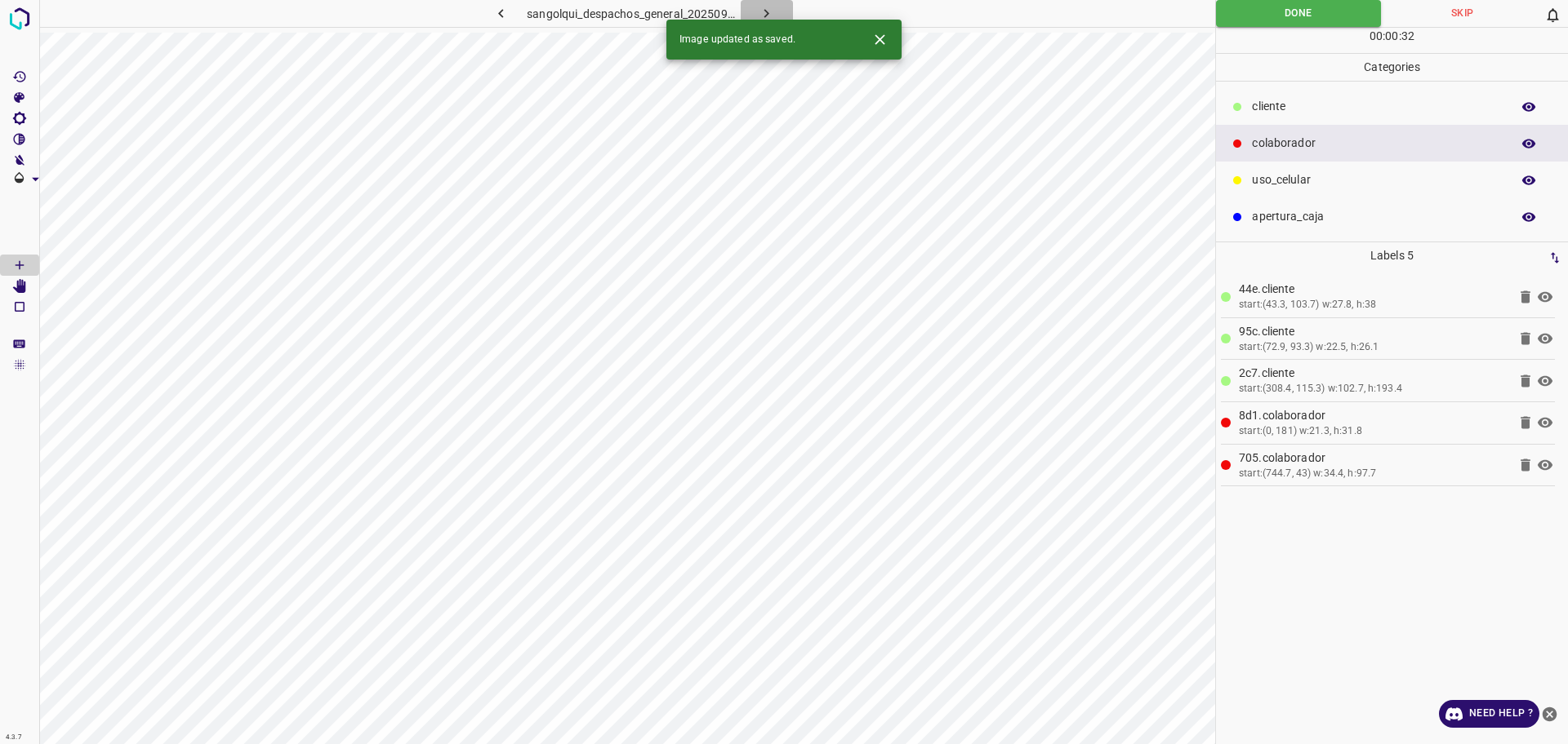
click at [761, 13] on icon "button" at bounding box center [766, 14] width 17 height 17
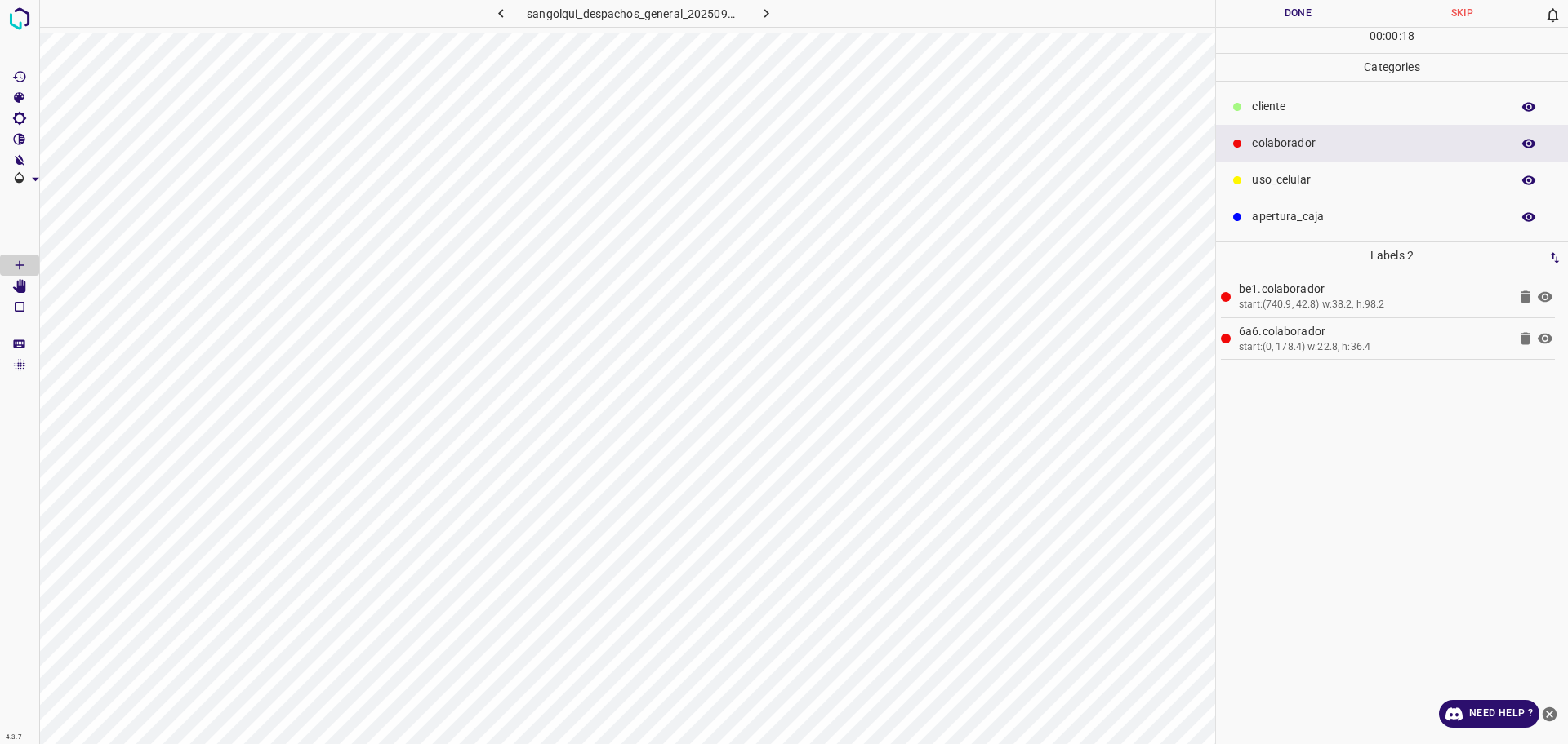
click at [1266, 104] on p "cliente" at bounding box center [1377, 107] width 250 height 17
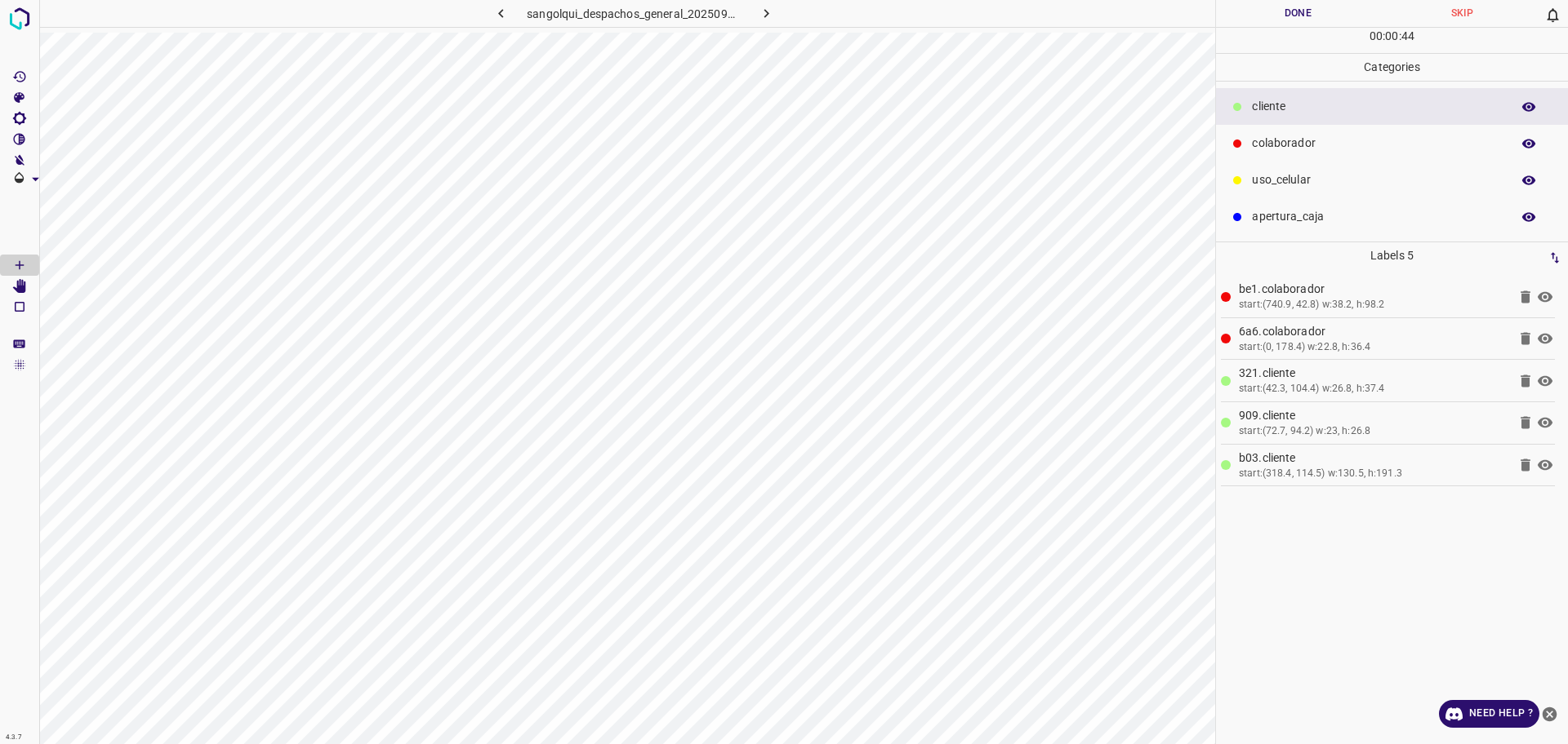
click at [1283, 15] on button "Done" at bounding box center [1298, 14] width 164 height 27
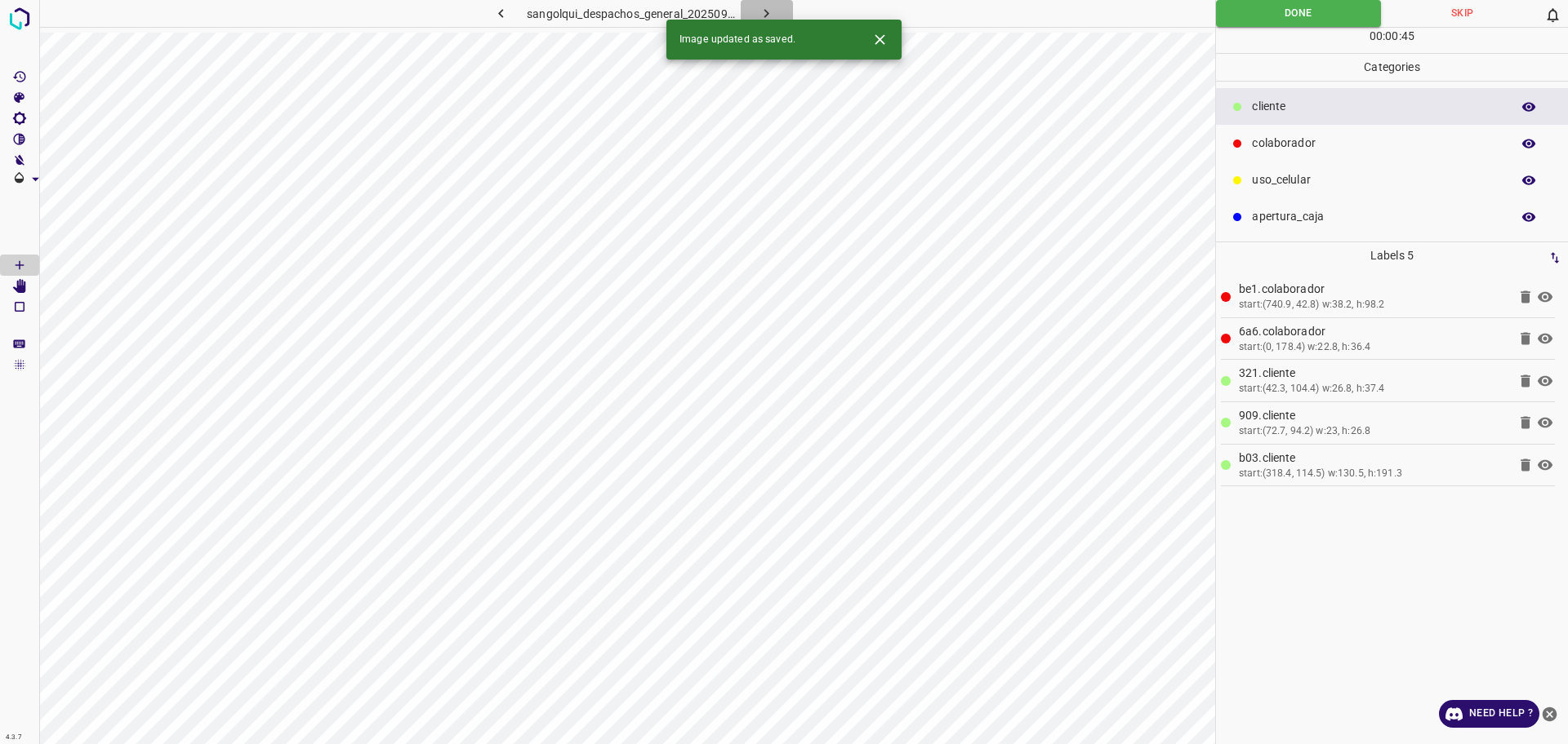
click at [766, 9] on icon "button" at bounding box center [766, 14] width 17 height 17
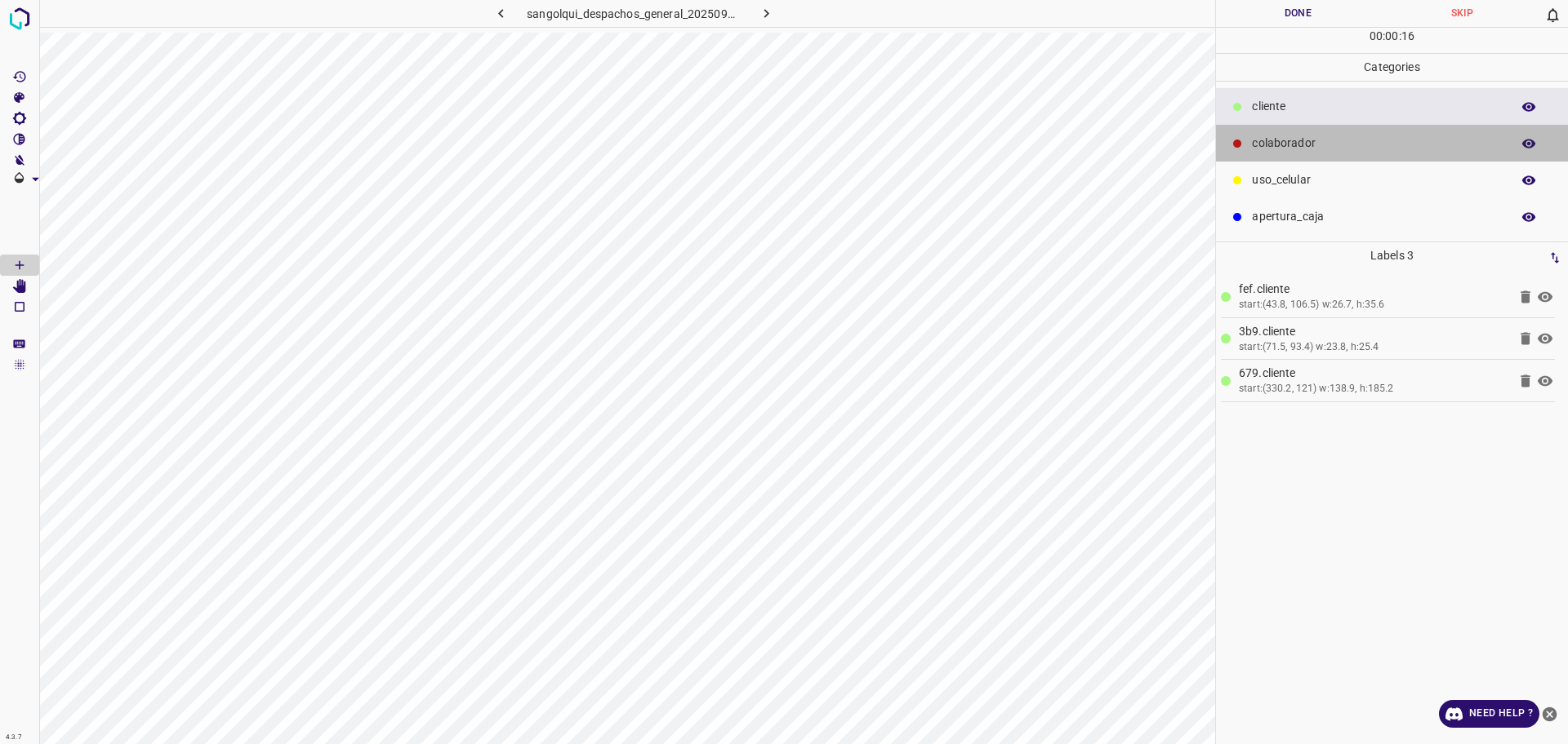
click at [1315, 141] on p "colaborador" at bounding box center [1377, 144] width 250 height 17
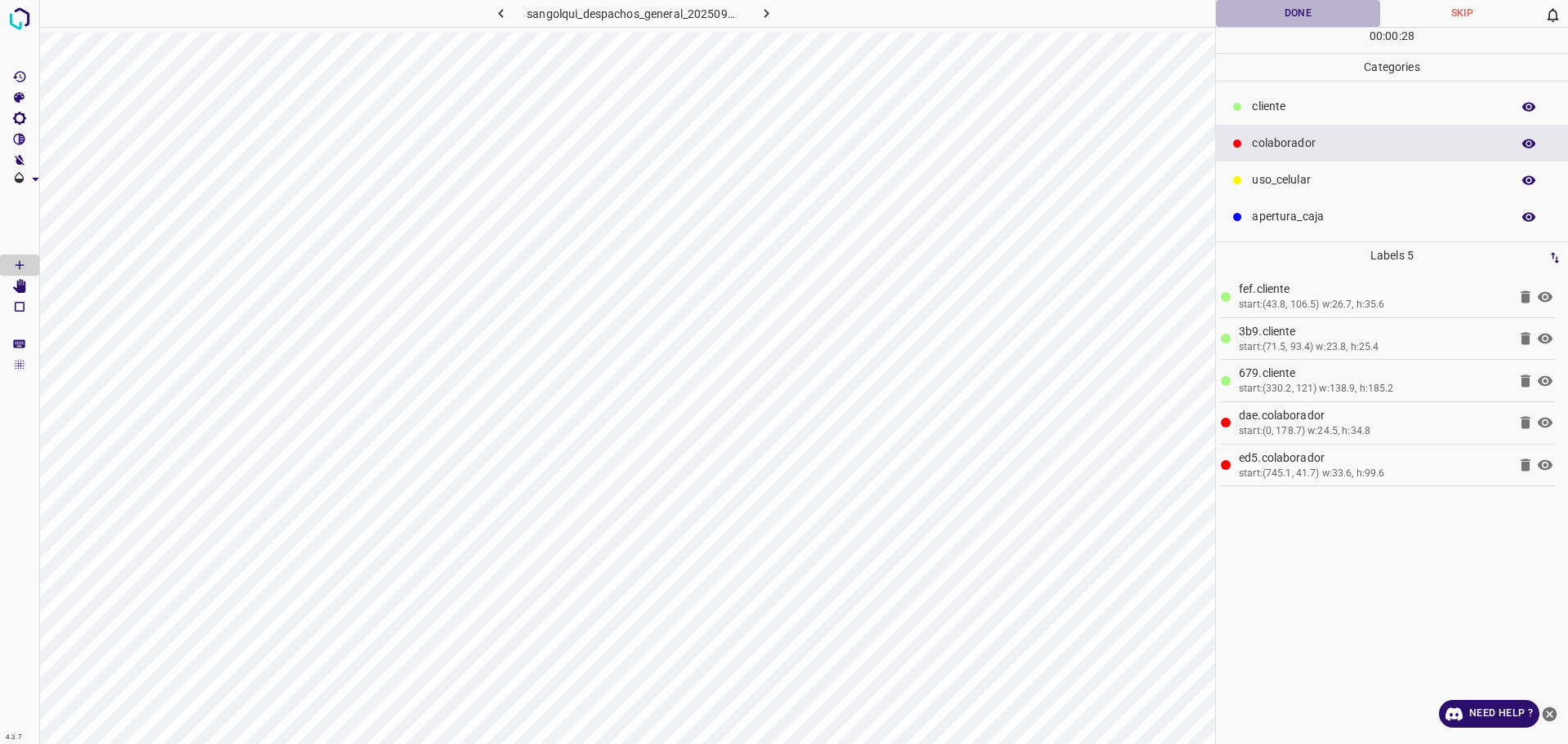
click at [1268, 15] on button "Done" at bounding box center [1298, 14] width 164 height 27
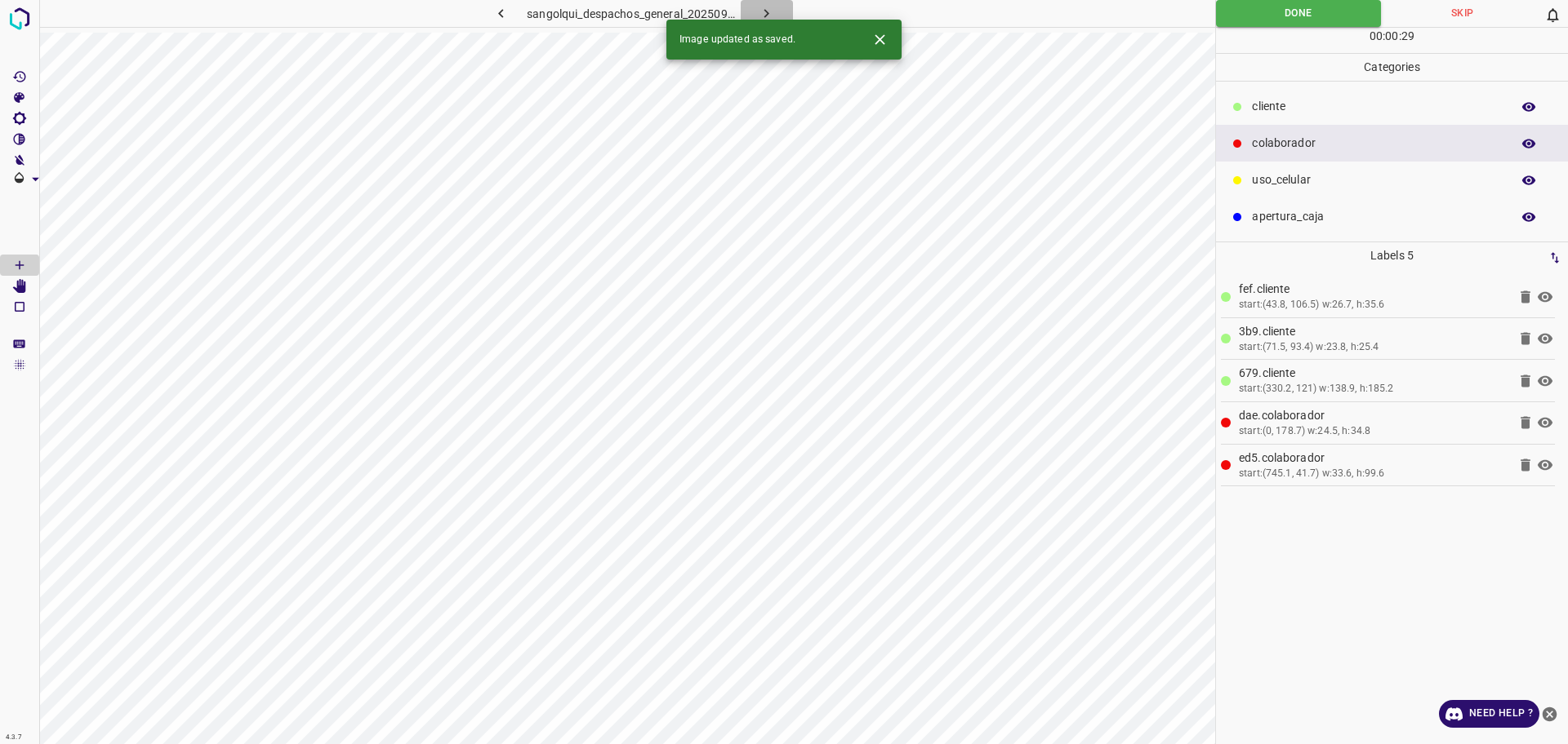
click at [761, 11] on icon "button" at bounding box center [766, 14] width 17 height 17
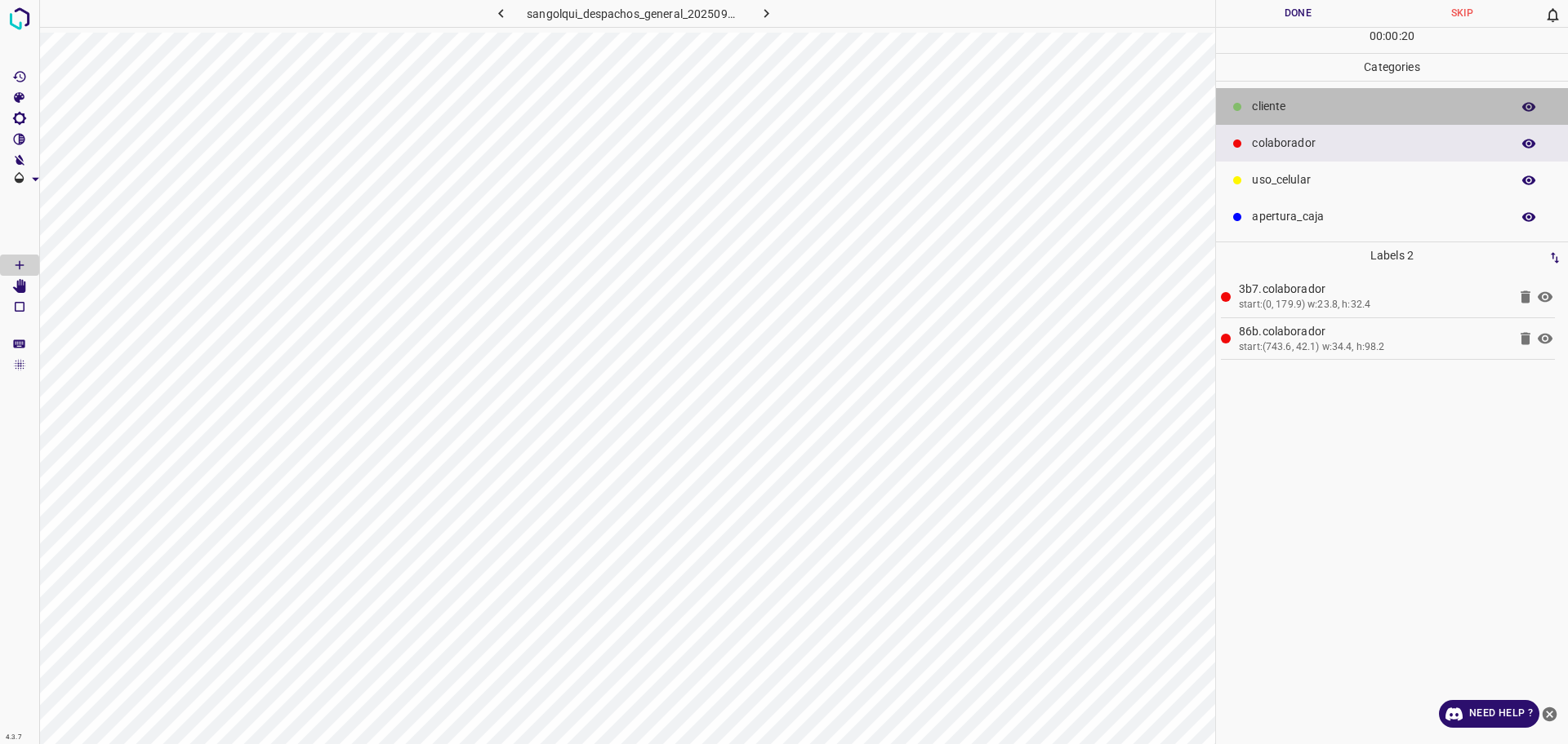
click at [1330, 103] on p "cliente" at bounding box center [1377, 107] width 250 height 17
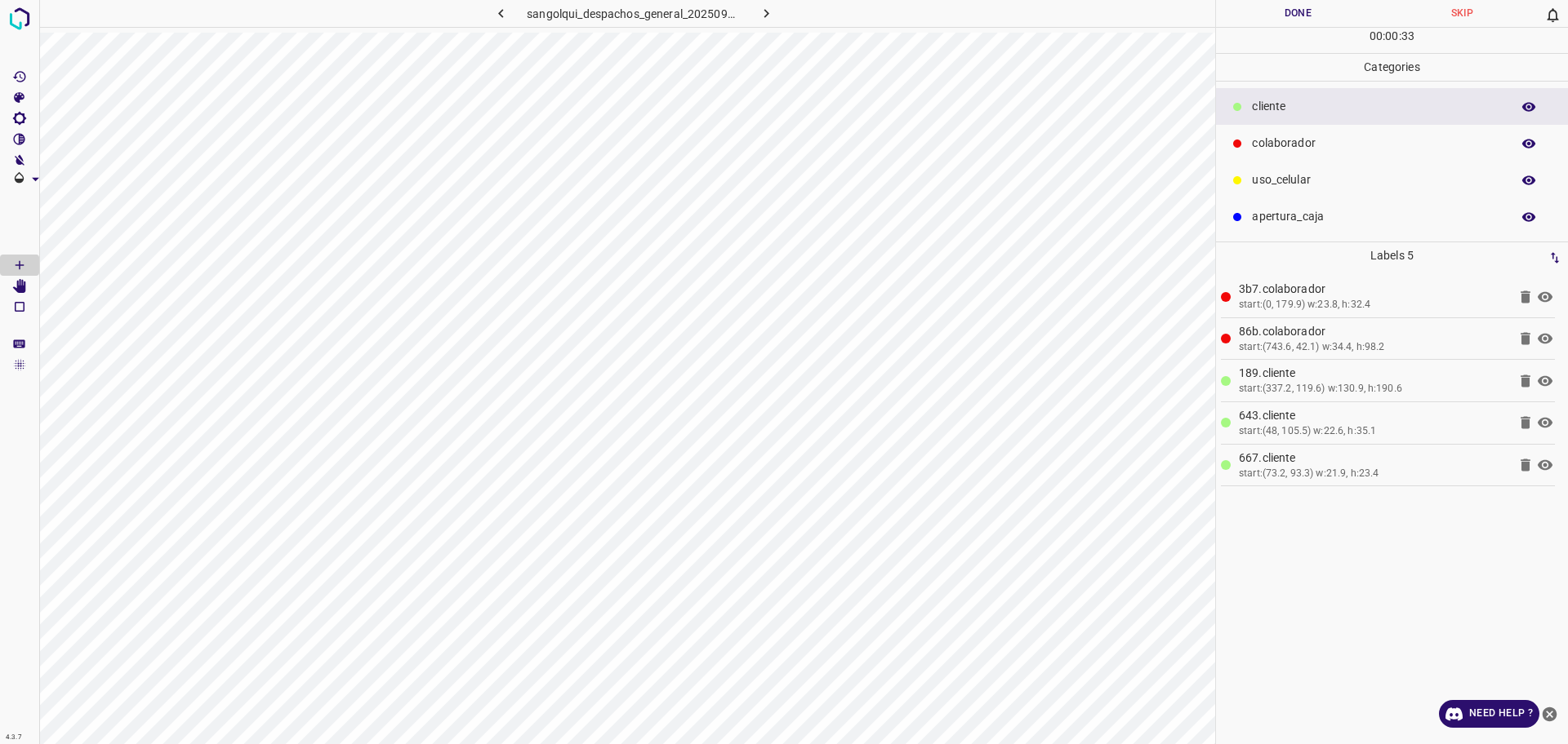
click at [1281, 3] on button "Done" at bounding box center [1298, 14] width 164 height 27
